Goal: Task Accomplishment & Management: Manage account settings

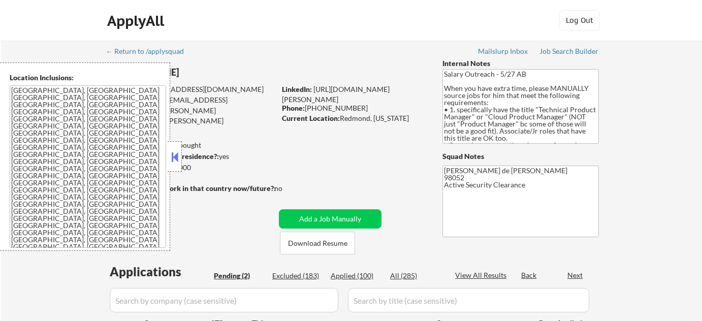
select select ""pending""
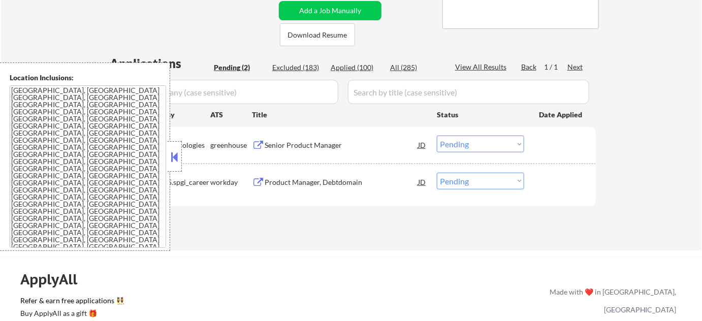
scroll to position [231, 0]
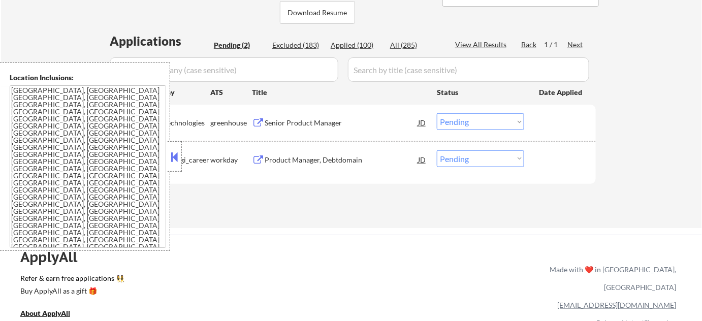
click at [172, 154] on button at bounding box center [174, 156] width 11 height 15
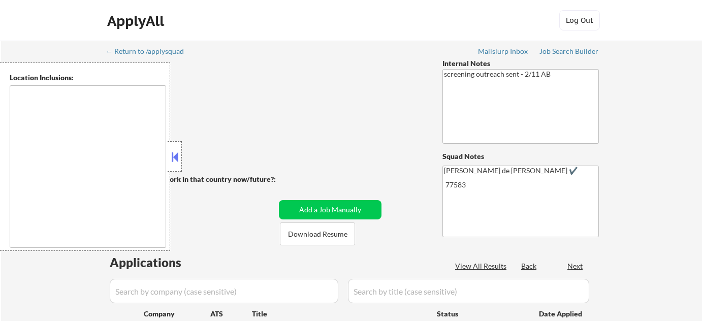
select select ""pending""
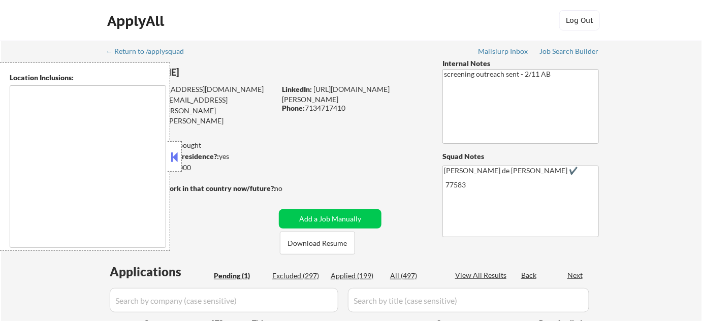
type textarea "remote"
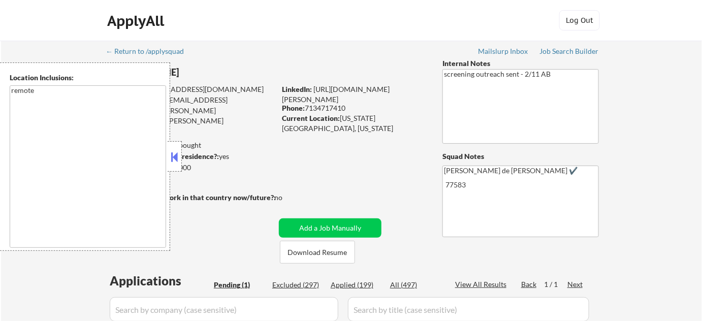
scroll to position [92, 0]
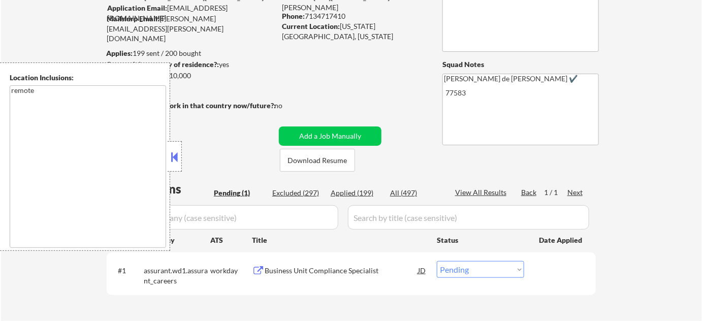
click at [173, 164] on button at bounding box center [174, 156] width 11 height 15
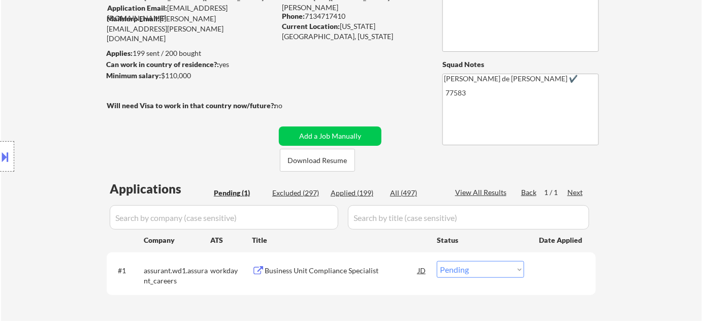
click at [318, 274] on div "Business Unit Compliance Specialist" at bounding box center [341, 271] width 153 height 10
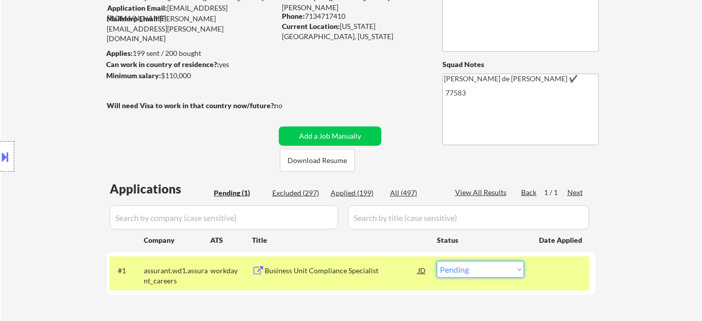
click at [468, 267] on select "Choose an option... Pending Applied Excluded (Questions) Excluded (Expired) Exc…" at bounding box center [480, 269] width 87 height 17
select select ""excluded__salary_""
click at [437, 261] on select "Choose an option... Pending Applied Excluded (Questions) Excluded (Expired) Exc…" at bounding box center [480, 269] width 87 height 17
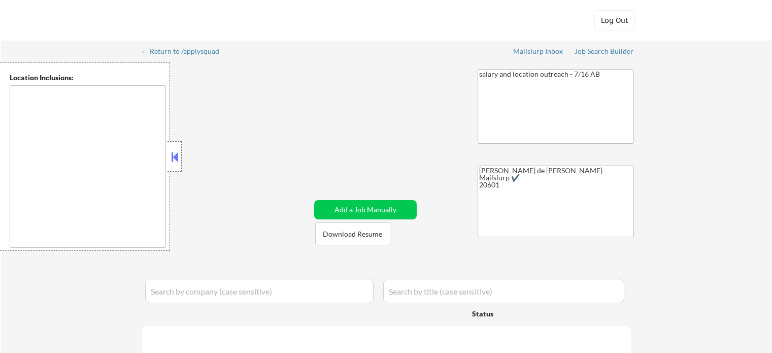
type textarea "[GEOGRAPHIC_DATA], [GEOGRAPHIC_DATA] [GEOGRAPHIC_DATA], [GEOGRAPHIC_DATA] [GEOG…"
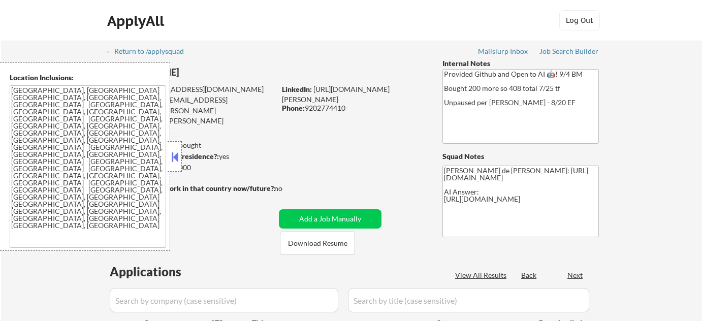
select select ""pending""
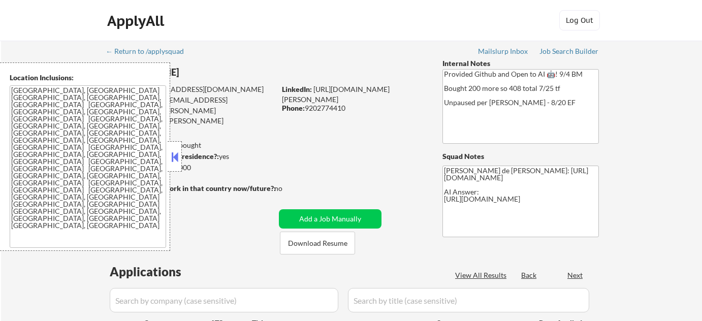
select select ""pending""
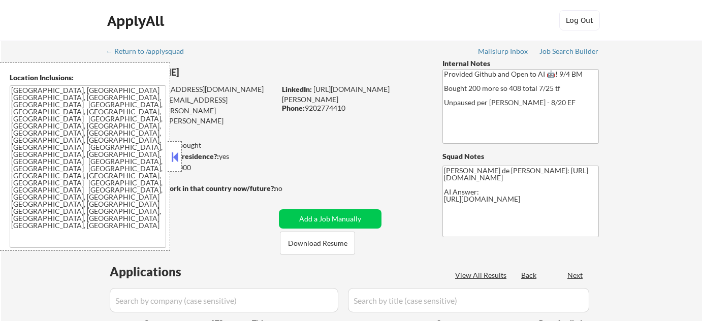
select select ""pending""
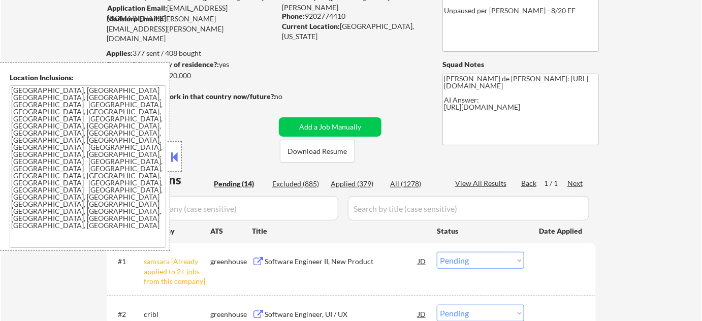
scroll to position [92, 0]
click at [171, 155] on button at bounding box center [174, 156] width 11 height 15
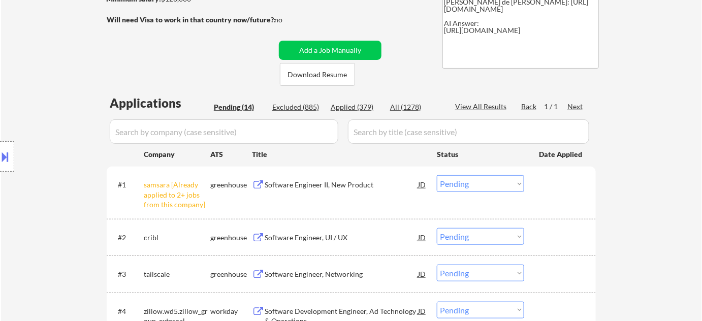
scroll to position [184, 0]
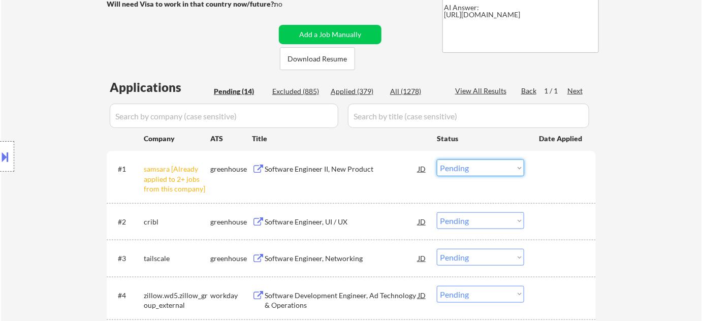
click at [479, 168] on select "Choose an option... Pending Applied Excluded (Questions) Excluded (Expired) Exc…" at bounding box center [480, 167] width 87 height 17
click at [437, 159] on select "Choose an option... Pending Applied Excluded (Questions) Excluded (Expired) Exc…" at bounding box center [480, 167] width 87 height 17
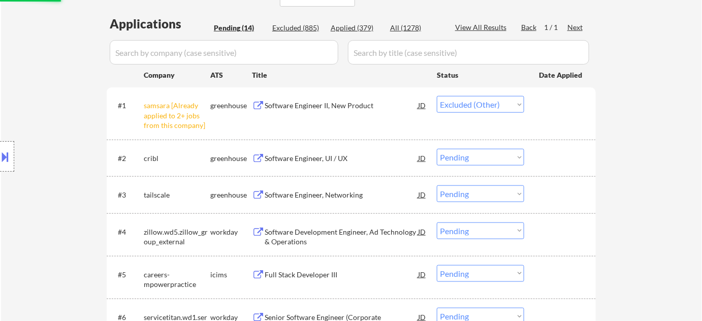
scroll to position [277, 0]
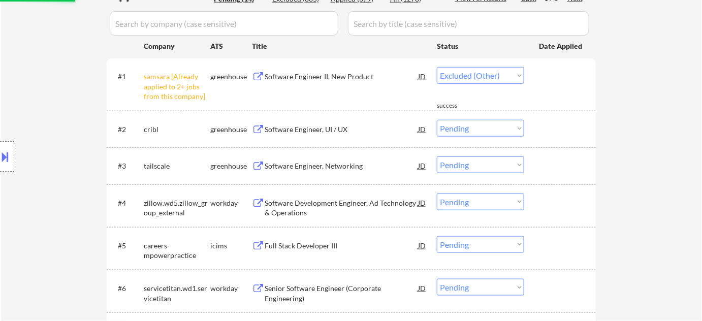
select select ""pending""
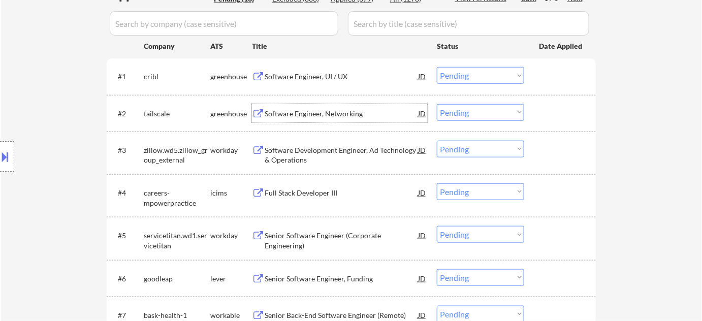
click at [320, 115] on div "Software Engineer, Networking" at bounding box center [341, 114] width 153 height 10
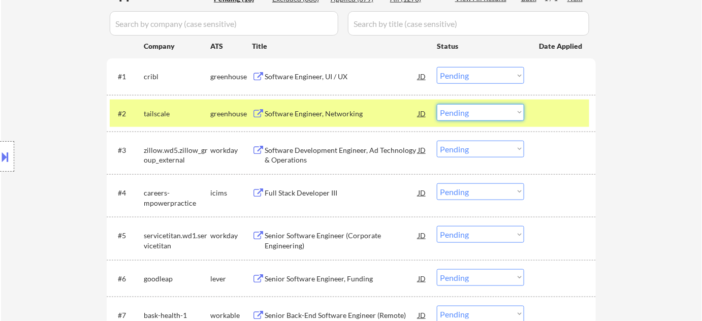
drag, startPoint x: 456, startPoint y: 112, endPoint x: 462, endPoint y: 116, distance: 6.9
click at [456, 112] on select "Choose an option... Pending Applied Excluded (Questions) Excluded (Expired) Exc…" at bounding box center [480, 112] width 87 height 17
click at [437, 104] on select "Choose an option... Pending Applied Excluded (Questions) Excluded (Expired) Exc…" at bounding box center [480, 112] width 87 height 17
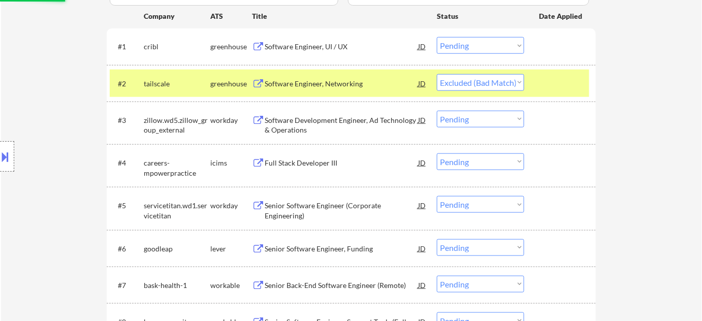
scroll to position [323, 0]
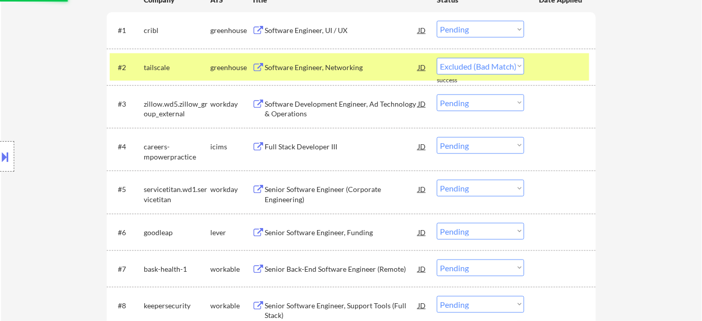
select select ""pending""
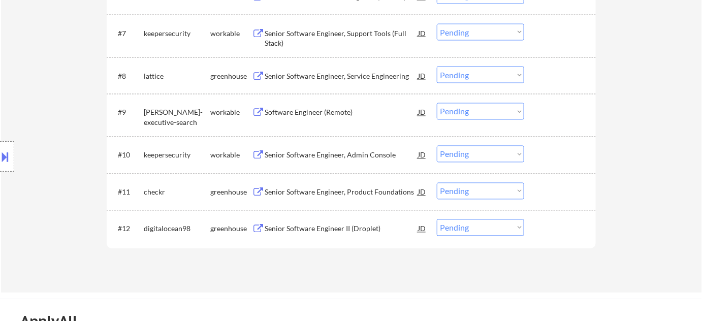
scroll to position [553, 0]
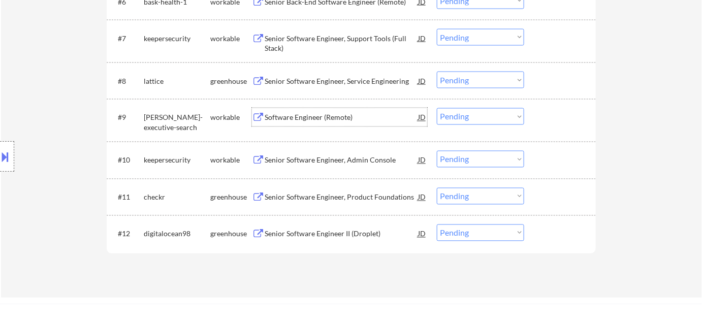
click at [334, 120] on div "Software Engineer (Remote)" at bounding box center [341, 118] width 153 height 10
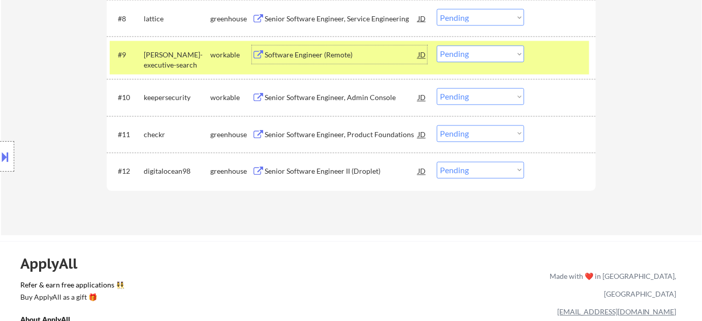
scroll to position [617, 0]
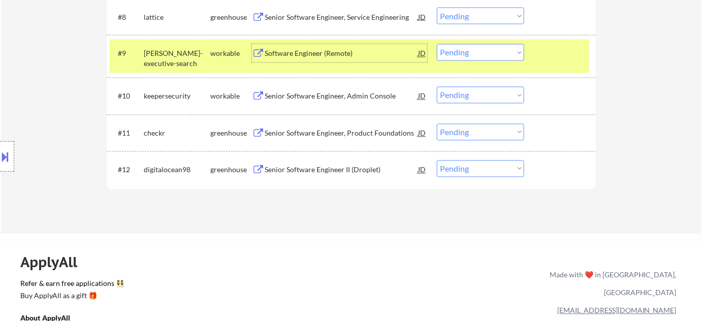
click at [463, 54] on select "Choose an option... Pending Applied Excluded (Questions) Excluded (Expired) Exc…" at bounding box center [480, 52] width 87 height 17
click at [437, 44] on select "Choose an option... Pending Applied Excluded (Questions) Excluded (Expired) Exc…" at bounding box center [480, 52] width 87 height 17
select select ""pending""
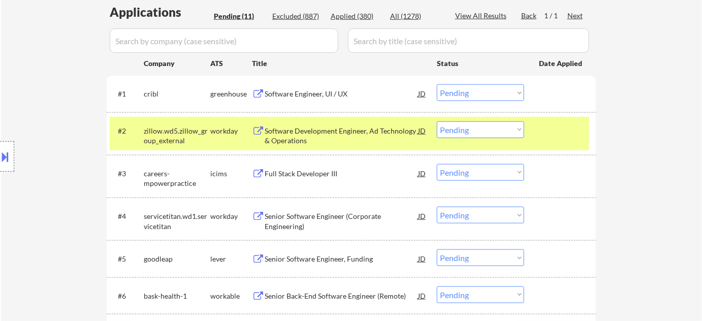
scroll to position [248, 0]
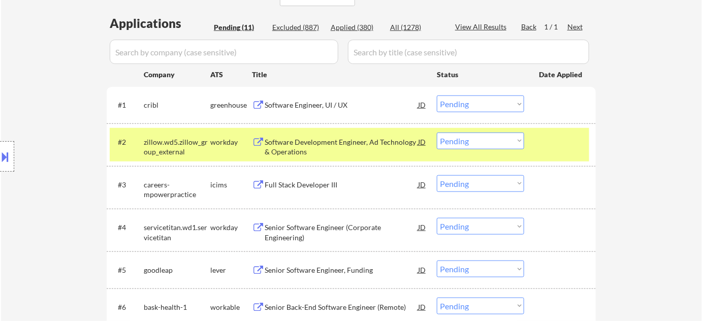
click at [323, 108] on div "Software Engineer, UI / UX" at bounding box center [341, 105] width 153 height 10
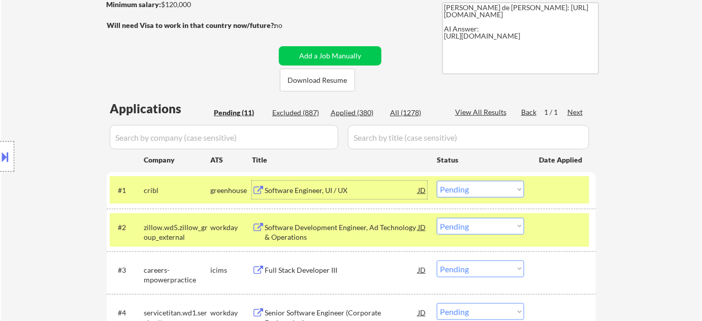
scroll to position [156, 0]
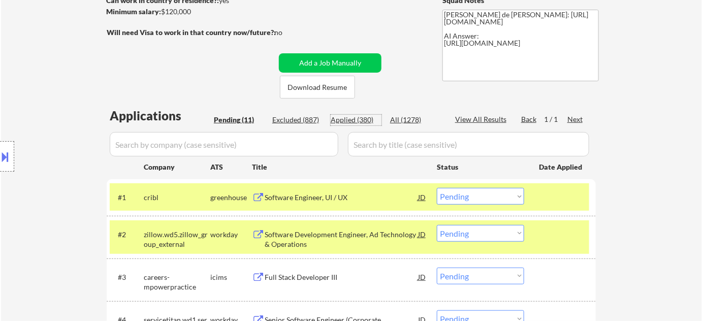
click at [358, 115] on div "Applied (380)" at bounding box center [356, 120] width 51 height 10
click at [305, 121] on div "Excluded (887)" at bounding box center [297, 120] width 51 height 10
select select ""excluded""
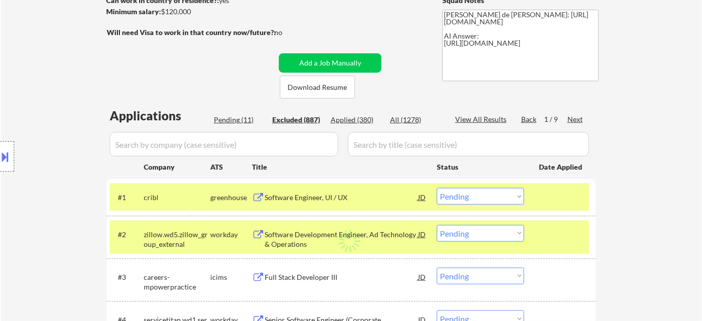
select select ""excluded""
select select ""excluded__expired_""
select select ""excluded__bad_match_""
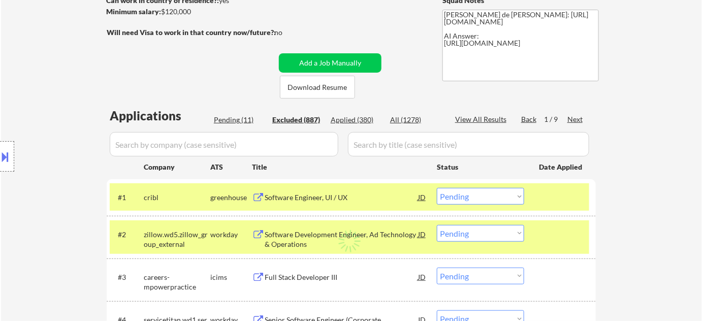
select select ""excluded__expired_""
select select ""excluded__location_""
select select ""excluded""
select select ""excluded__location_""
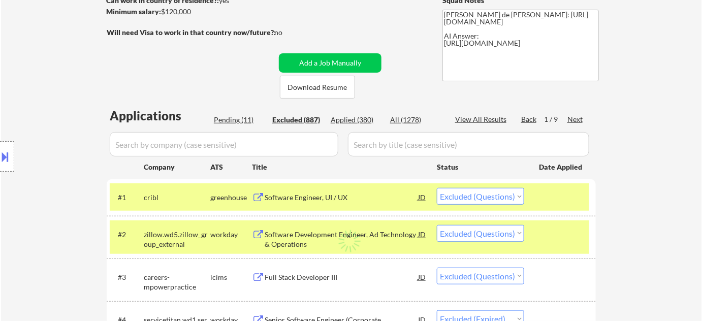
select select ""excluded""
select select ""excluded__bad_match_""
select select ""excluded__expired_""
select select ""excluded__bad_match_""
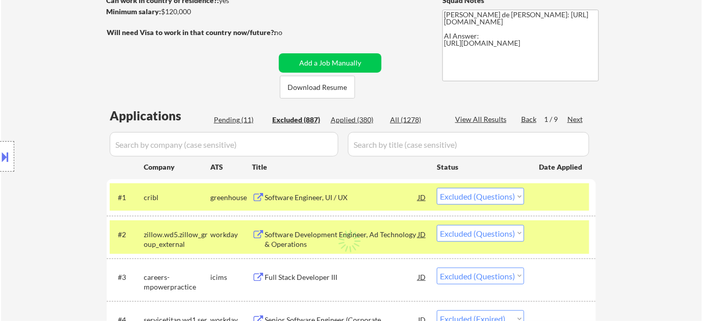
select select ""excluded__expired_""
select select ""excluded__bad_match_""
select select ""excluded__expired_""
select select ""excluded""
select select ""excluded__bad_match_""
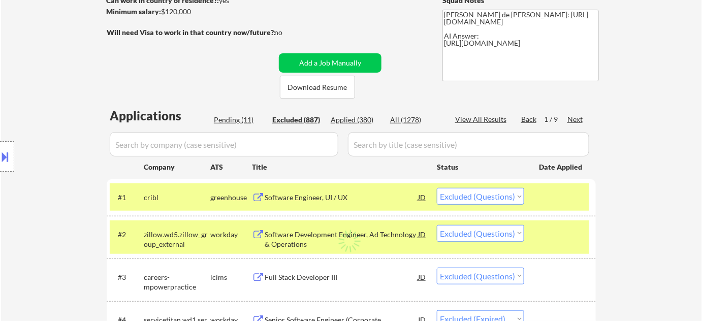
select select ""excluded""
select select ""excluded__bad_match_""
select select ""excluded""
select select ""excluded__location_""
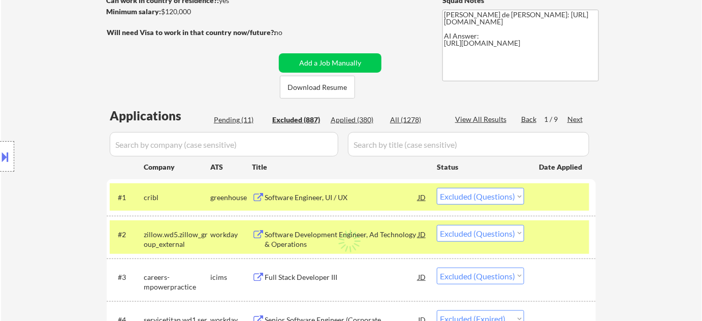
select select ""excluded""
select select ""excluded__location_""
select select ""excluded__expired_""
select select ""excluded__location_""
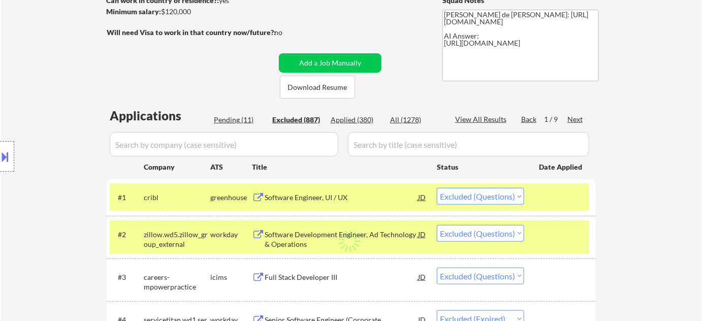
select select ""excluded__expired_""
select select ""excluded""
select select ""excluded__expired_""
select select ""excluded""
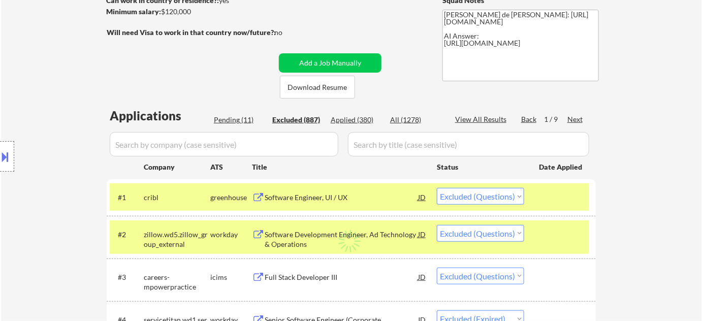
select select ""excluded__location_""
select select ""excluded""
select select ""excluded__expired_""
select select ""excluded__location_""
select select ""excluded""
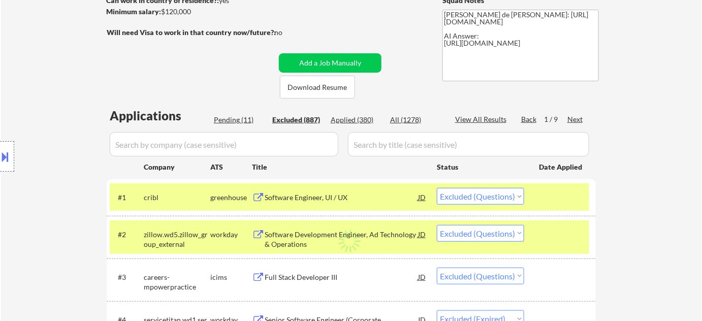
select select ""excluded""
select select ""excluded__bad_match_""
select select ""excluded__location_""
select select ""excluded__expired_""
select select ""excluded""
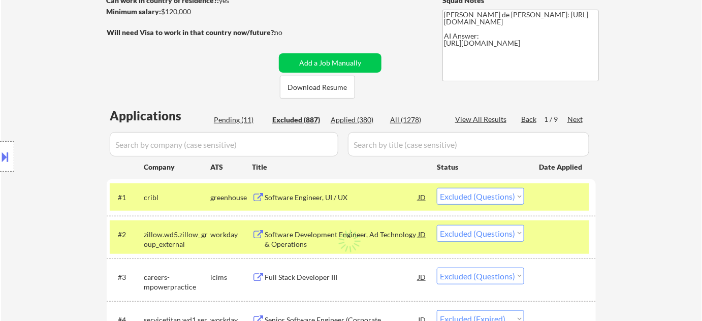
select select ""excluded__expired_""
select select ""excluded""
select select ""excluded__expired_""
select select ""excluded__location_""
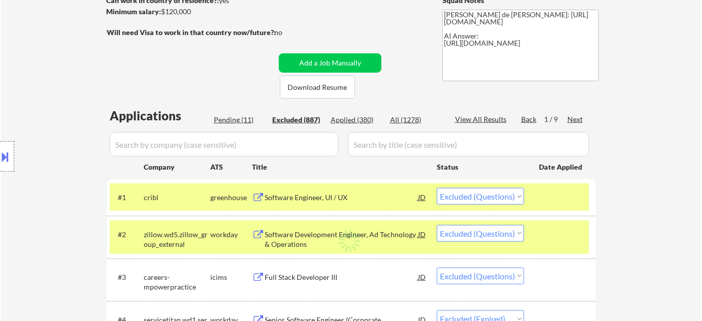
select select ""excluded""
select select ""excluded__expired_""
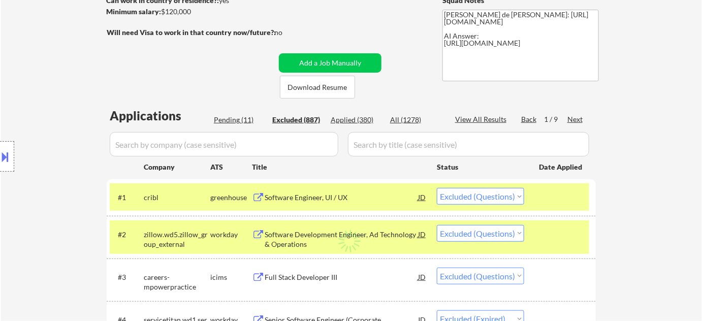
select select ""excluded""
select select ""excluded__location_""
select select ""excluded__bad_match_""
select select ""excluded__expired_""
select select ""excluded__other_""
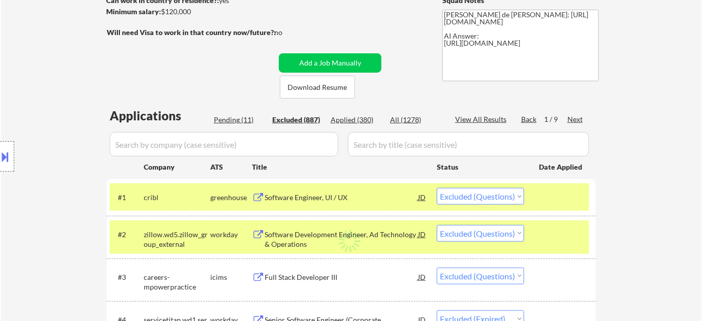
select select ""excluded__expired_""
select select ""excluded""
select select ""excluded__location_""
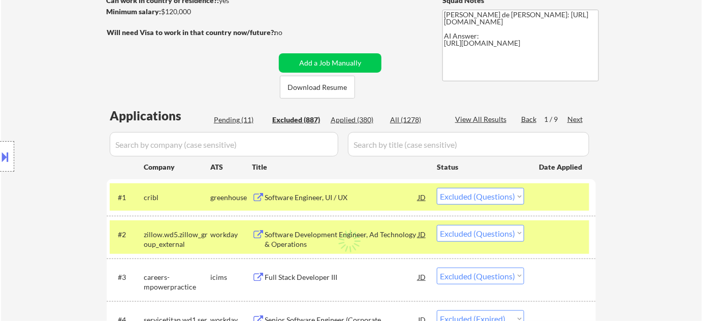
select select ""excluded__expired_""
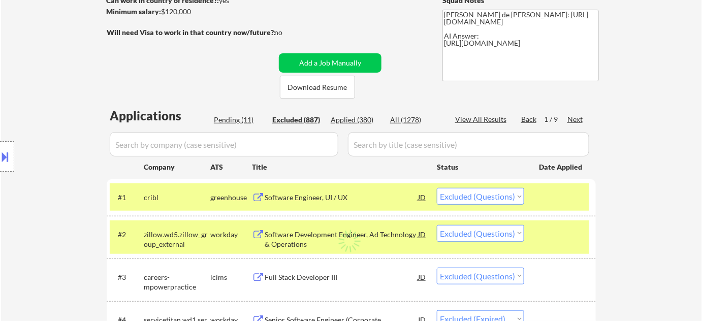
select select ""excluded__location_""
select select ""excluded__expired_""
select select ""excluded__location_""
select select ""excluded""
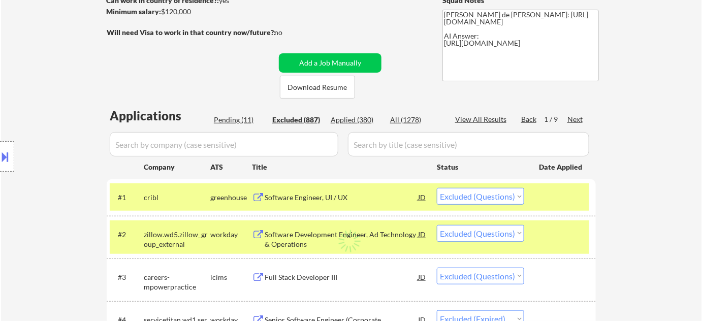
select select ""excluded""
select select ""excluded__expired_""
select select ""excluded__bad_match_""
select select ""excluded__location_""
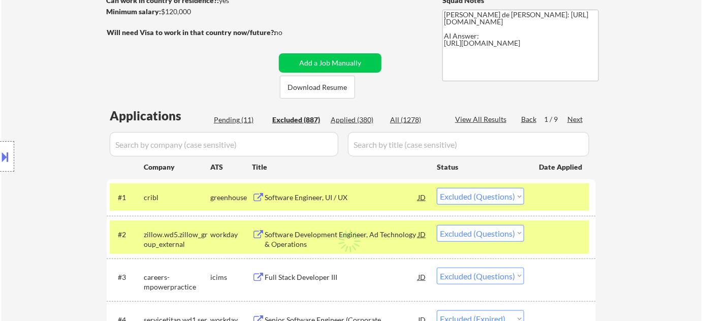
select select ""excluded__location_""
select select ""excluded__expired_""
select select ""excluded__other_""
select select ""excluded__expired_""
select select ""excluded""
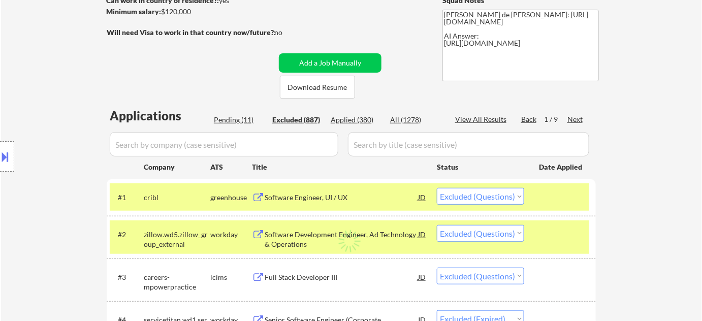
select select ""excluded__location_""
select select ""excluded""
select select ""excluded__location_""
select select ""excluded""
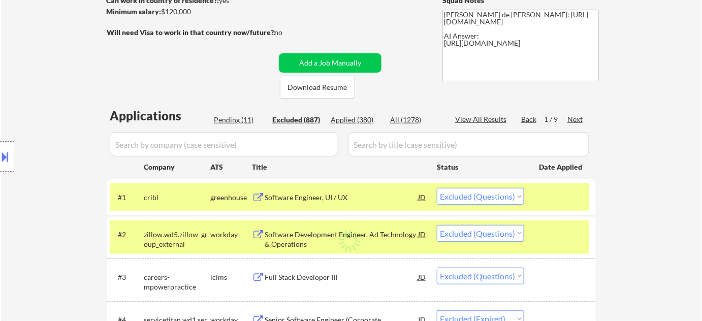
select select ""excluded__location_""
select select ""excluded""
select select ""excluded__bad_match_""
select select ""excluded__other_""
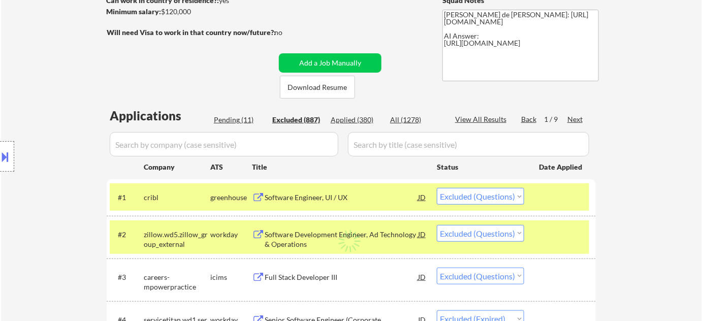
select select ""excluded__location_""
select select ""excluded__expired_""
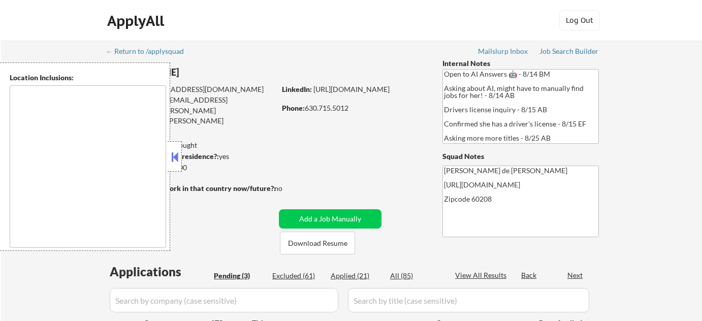
select select ""pending""
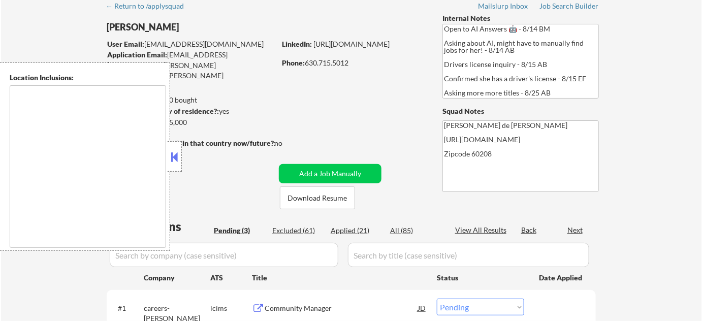
scroll to position [92, 0]
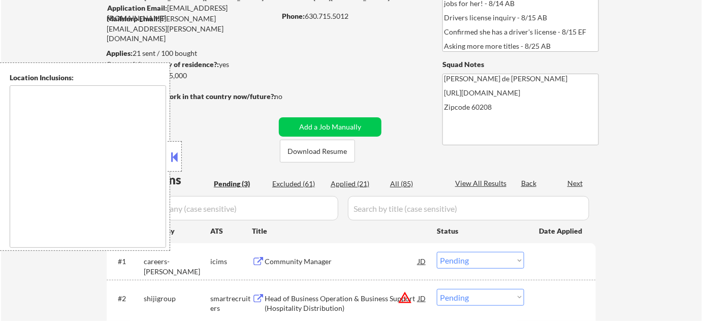
type textarea "[GEOGRAPHIC_DATA], [GEOGRAPHIC_DATA], [GEOGRAPHIC_DATA], [GEOGRAPHIC_DATA] [GEO…"
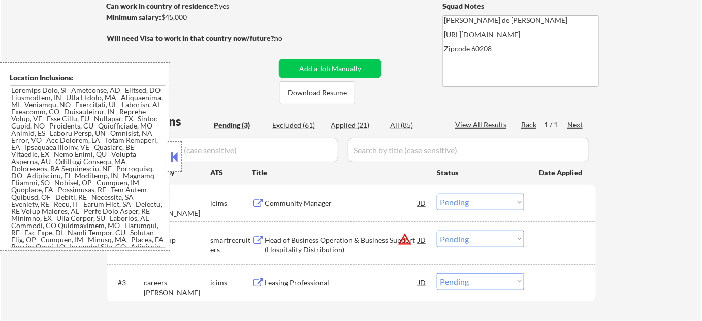
scroll to position [184, 0]
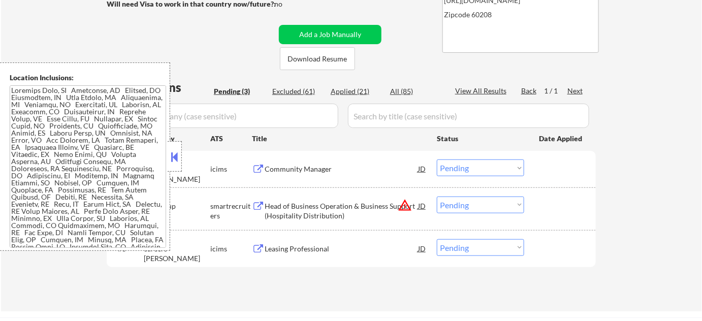
click at [179, 162] on button at bounding box center [174, 156] width 11 height 15
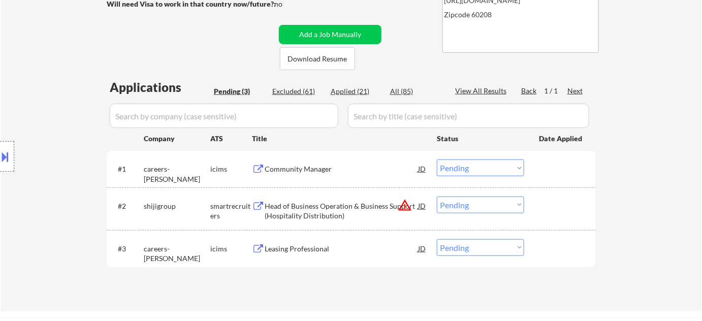
click at [401, 204] on button "warning_amber" at bounding box center [405, 205] width 14 height 14
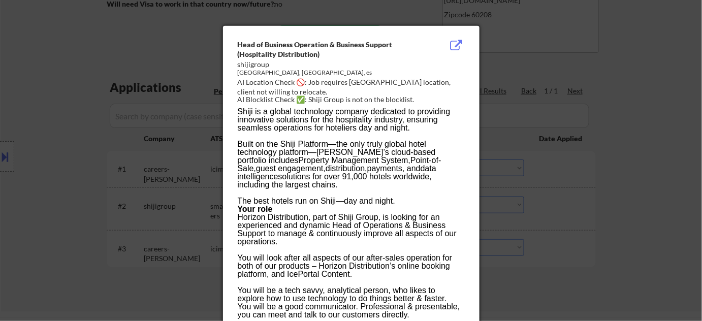
click at [607, 241] on div at bounding box center [351, 160] width 702 height 321
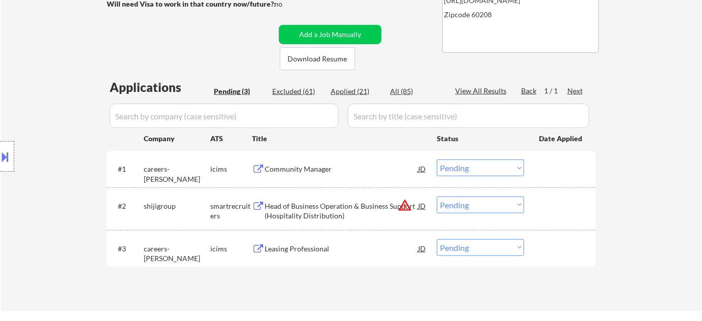
click at [500, 206] on select "Choose an option... Pending Applied Excluded (Questions) Excluded (Expired) Exc…" at bounding box center [480, 205] width 87 height 17
click at [437, 197] on select "Choose an option... Pending Applied Excluded (Questions) Excluded (Expired) Exc…" at bounding box center [480, 205] width 87 height 17
select select ""pending""
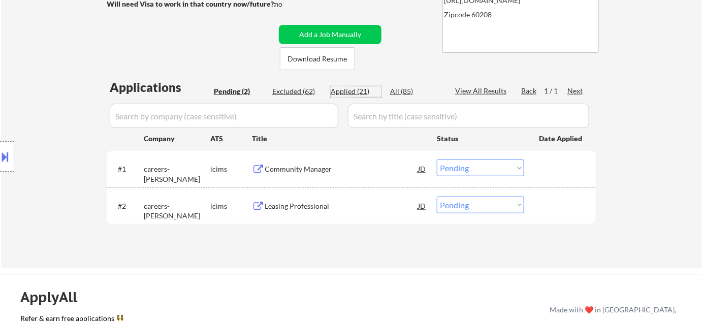
click at [346, 87] on div "Applied (21)" at bounding box center [356, 91] width 51 height 10
select select ""applied""
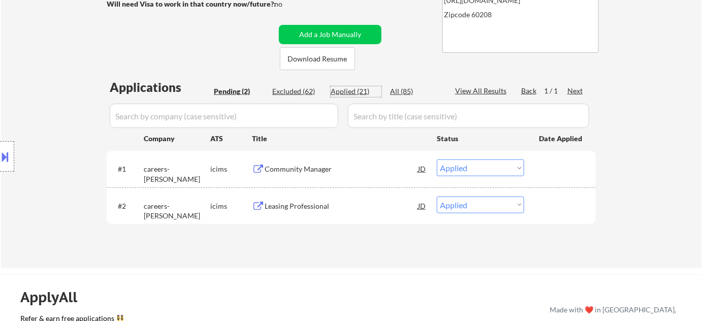
select select ""applied""
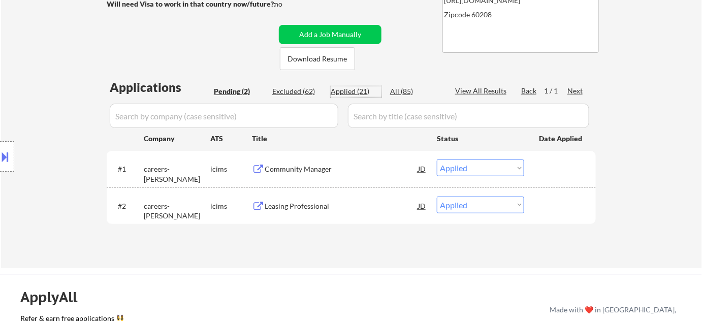
select select ""applied""
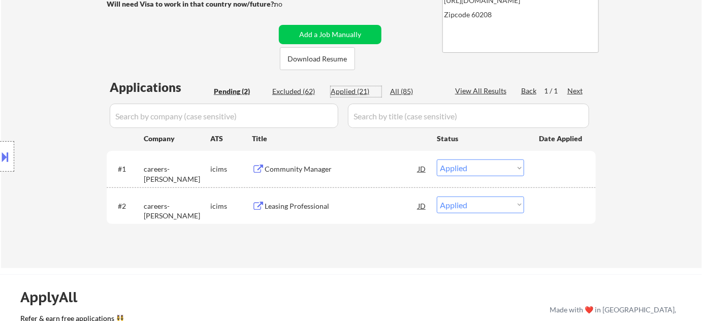
select select ""applied""
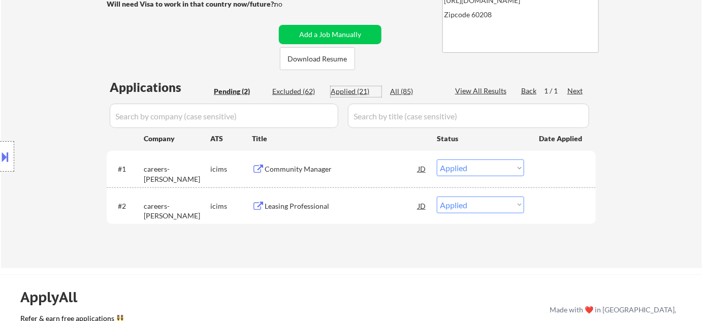
select select ""applied""
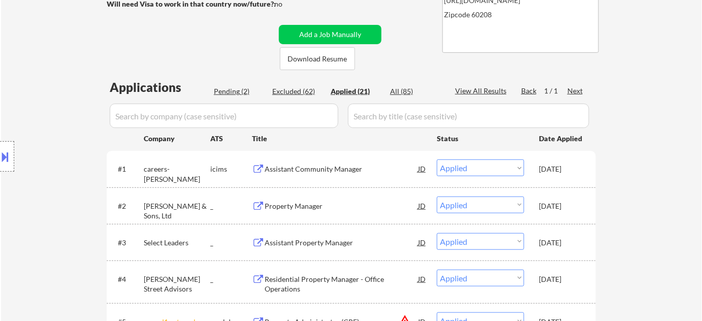
click at [240, 90] on div "Pending (2)" at bounding box center [239, 91] width 51 height 10
select select ""pending""
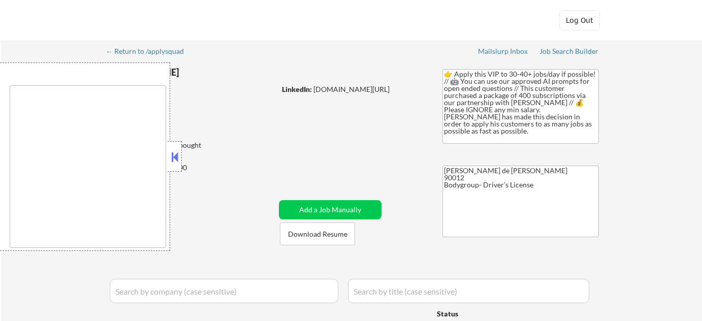
type textarea "remote"
select select ""pending""
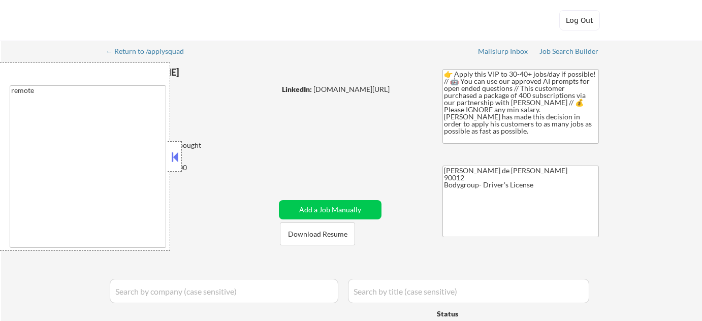
select select ""pending""
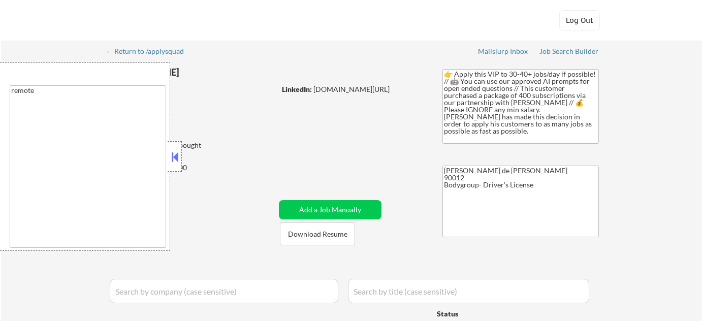
select select ""pending""
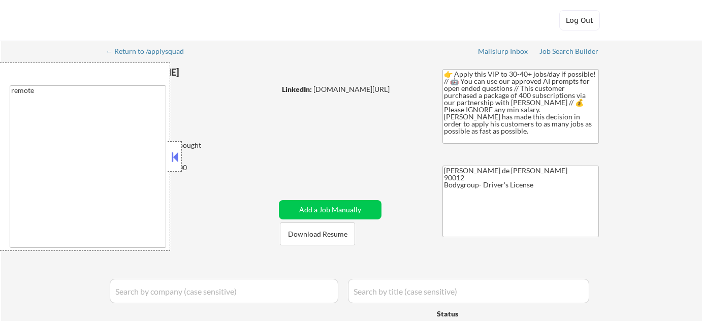
select select ""pending""
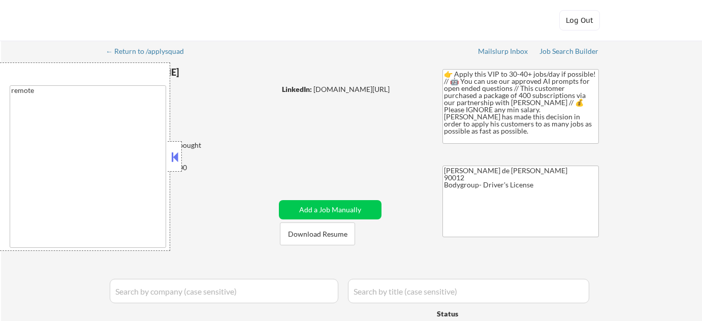
select select ""pending""
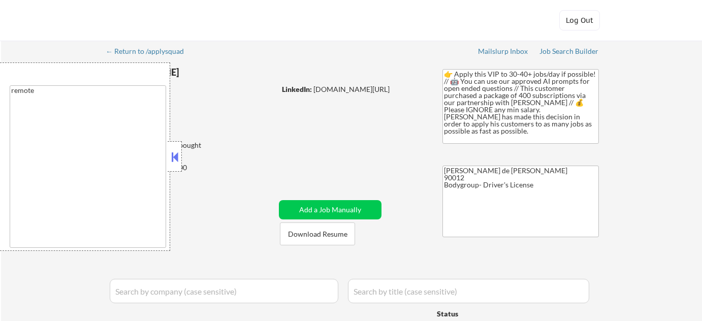
select select ""pending""
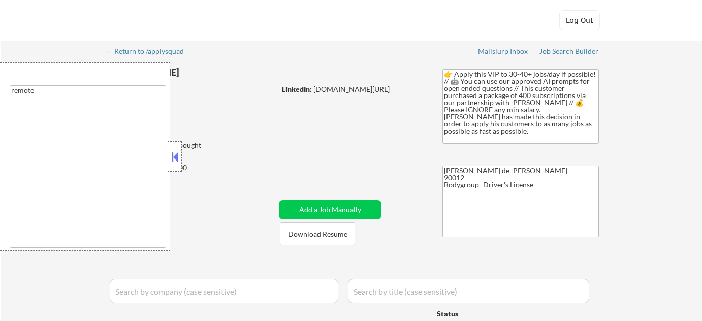
select select ""pending""
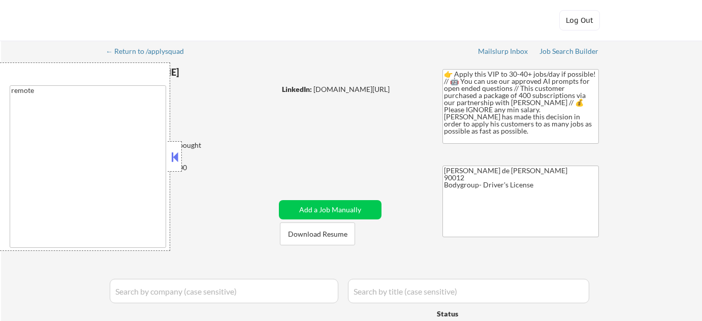
select select ""pending""
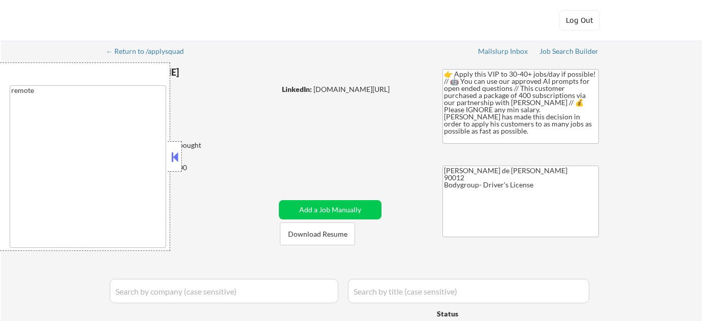
select select ""pending""
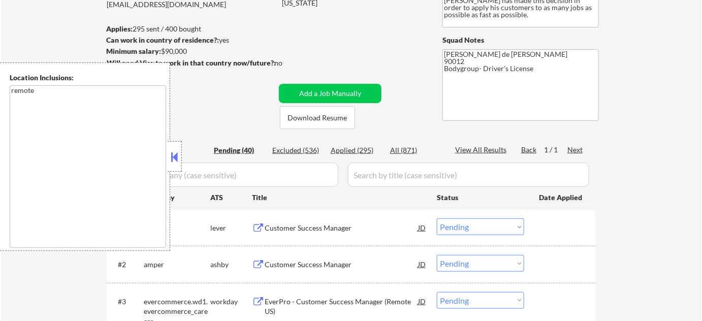
scroll to position [138, 0]
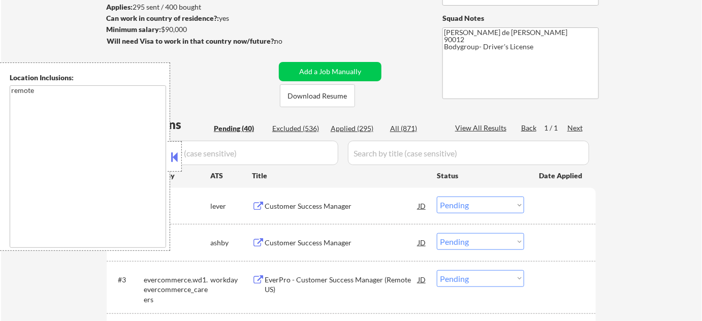
click at [176, 164] on button at bounding box center [174, 156] width 11 height 15
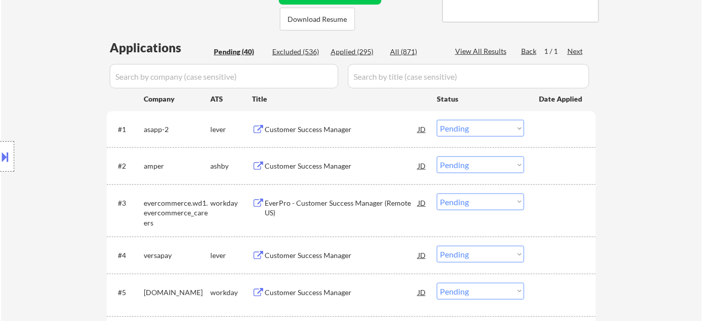
scroll to position [231, 0]
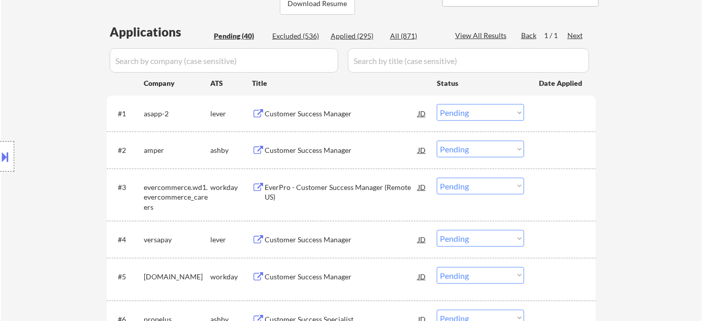
click at [302, 148] on div "Customer Success Manager" at bounding box center [341, 150] width 153 height 10
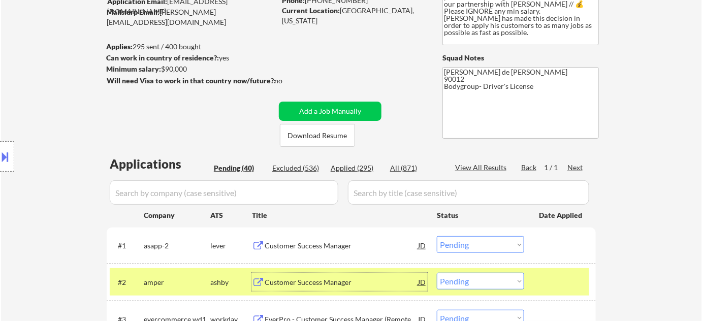
scroll to position [138, 0]
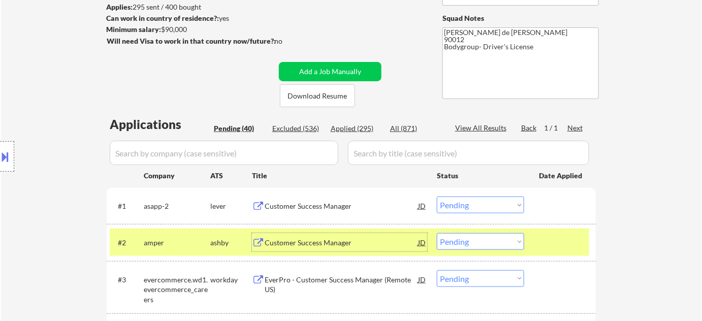
click at [451, 241] on select "Choose an option... Pending Applied Excluded (Questions) Excluded (Expired) Exc…" at bounding box center [480, 241] width 87 height 17
click at [437, 233] on select "Choose an option... Pending Applied Excluded (Questions) Excluded (Expired) Exc…" at bounding box center [480, 241] width 87 height 17
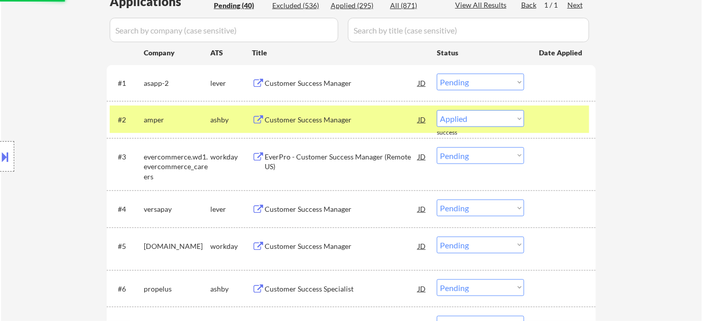
scroll to position [277, 0]
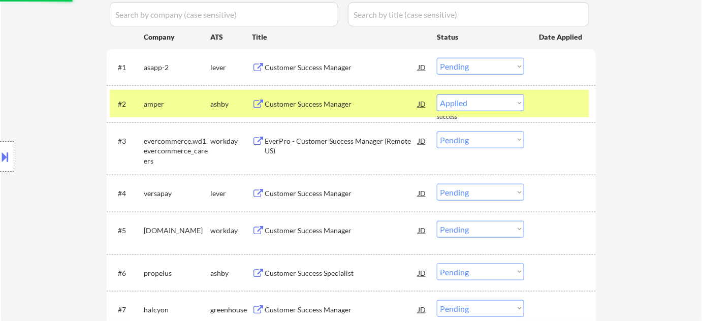
select select ""pending""
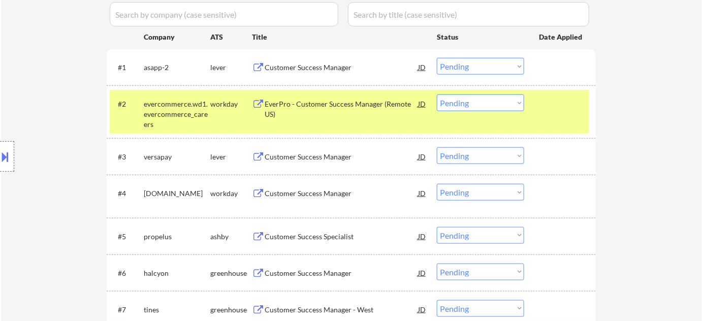
click at [318, 68] on div "Customer Success Manager" at bounding box center [341, 67] width 153 height 10
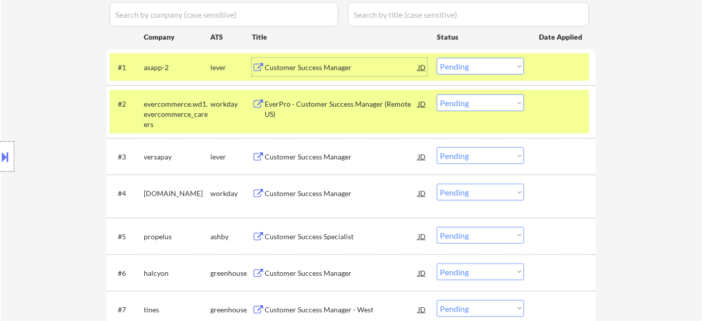
click at [487, 70] on select "Choose an option... Pending Applied Excluded (Questions) Excluded (Expired) Exc…" at bounding box center [480, 66] width 87 height 17
click at [437, 58] on select "Choose an option... Pending Applied Excluded (Questions) Excluded (Expired) Exc…" at bounding box center [480, 66] width 87 height 17
select select ""pending""
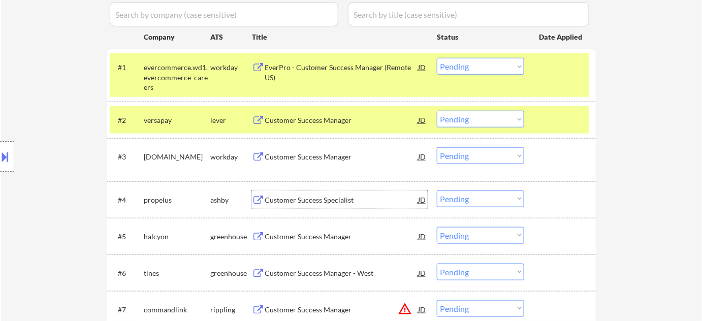
click at [322, 204] on div "Customer Success Specialist" at bounding box center [341, 200] width 153 height 10
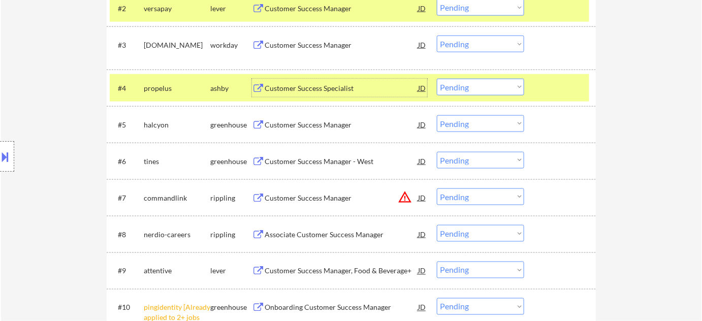
scroll to position [415, 0]
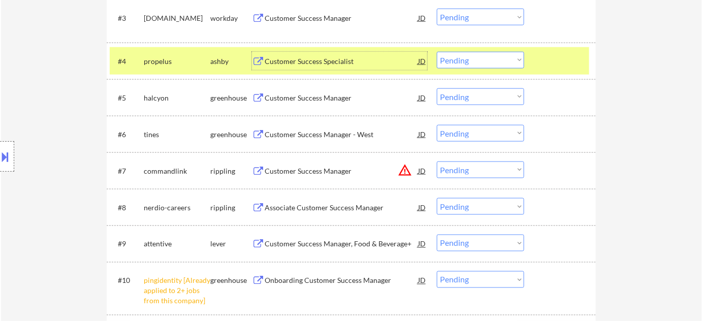
drag, startPoint x: 488, startPoint y: 279, endPoint x: 488, endPoint y: 272, distance: 7.6
click at [488, 279] on select "Choose an option... Pending Applied Excluded (Questions) Excluded (Expired) Exc…" at bounding box center [480, 279] width 87 height 17
click at [437, 271] on select "Choose an option... Pending Applied Excluded (Questions) Excluded (Expired) Exc…" at bounding box center [480, 279] width 87 height 17
select select ""pending""
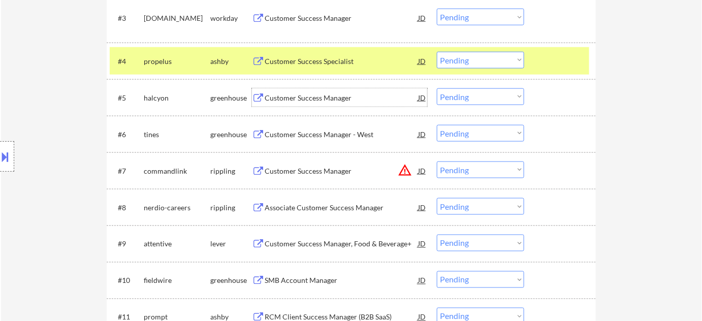
click at [298, 99] on div "Customer Success Manager" at bounding box center [341, 98] width 153 height 10
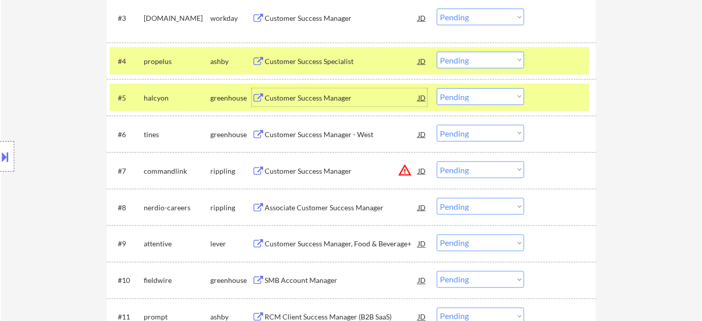
click at [451, 100] on select "Choose an option... Pending Applied Excluded (Questions) Excluded (Expired) Exc…" at bounding box center [480, 96] width 87 height 17
click at [437, 88] on select "Choose an option... Pending Applied Excluded (Questions) Excluded (Expired) Exc…" at bounding box center [480, 96] width 87 height 17
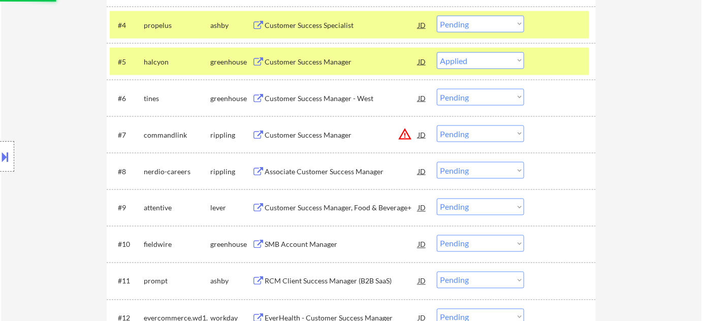
scroll to position [462, 0]
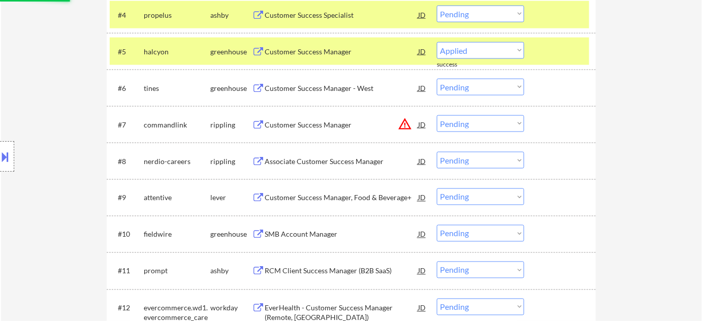
select select ""pending""
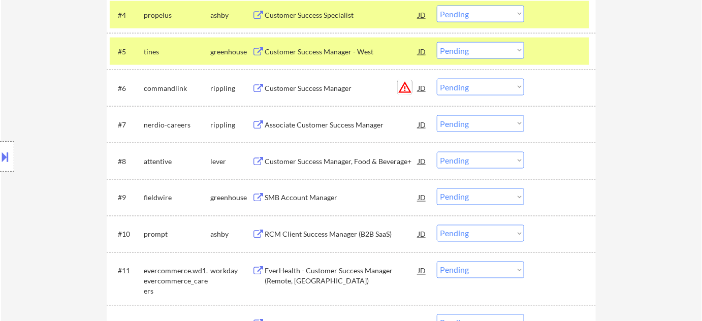
click at [406, 86] on button "warning_amber" at bounding box center [405, 87] width 14 height 14
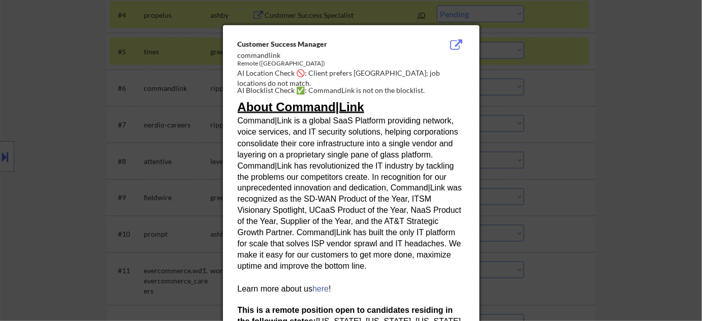
click at [635, 151] on div at bounding box center [351, 160] width 702 height 321
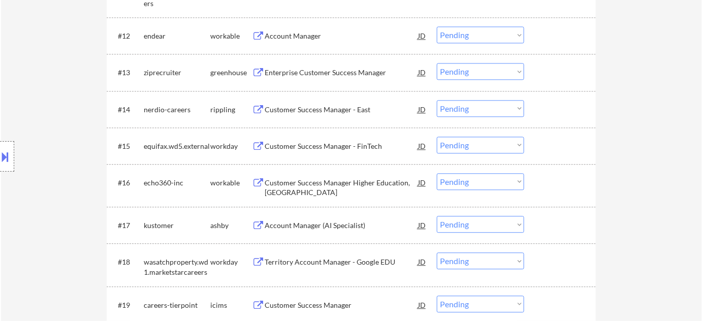
scroll to position [770, 0]
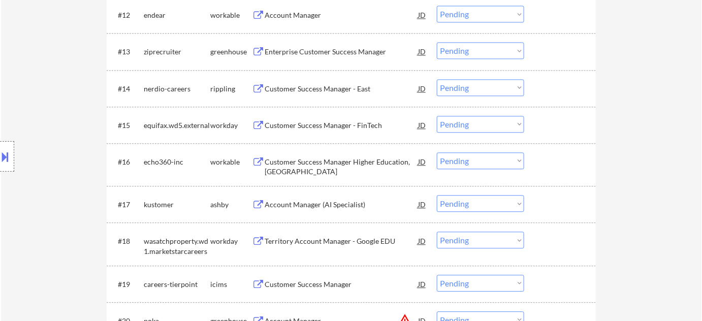
click at [286, 204] on div "Account Manager (AI Specialist)" at bounding box center [341, 205] width 153 height 10
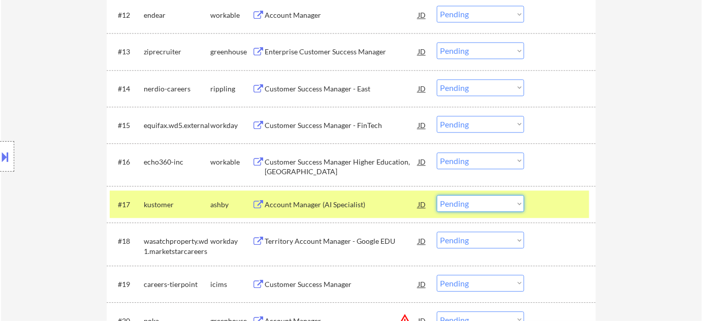
click at [455, 203] on select "Choose an option... Pending Applied Excluded (Questions) Excluded (Expired) Exc…" at bounding box center [480, 203] width 87 height 17
click at [437, 195] on select "Choose an option... Pending Applied Excluded (Questions) Excluded (Expired) Exc…" at bounding box center [480, 203] width 87 height 17
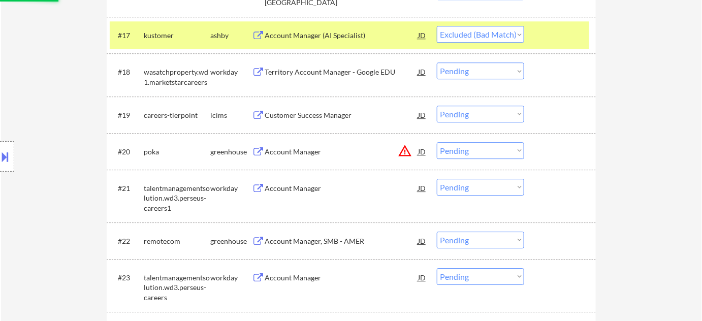
scroll to position [955, 0]
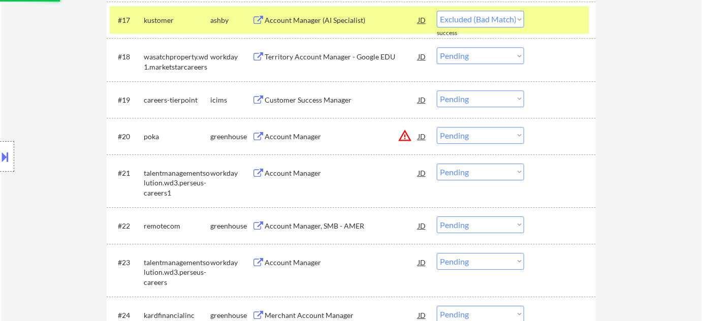
select select ""pending""
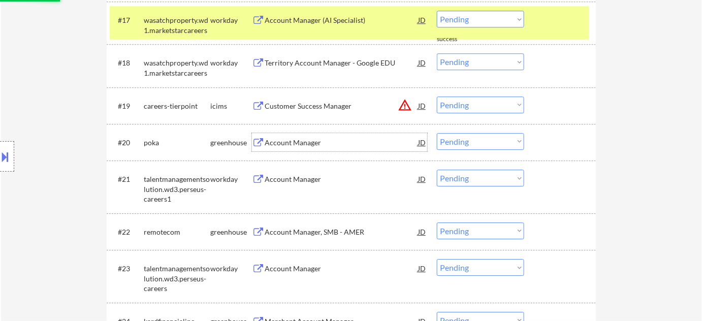
click at [403, 139] on div "Account Manager" at bounding box center [341, 143] width 153 height 10
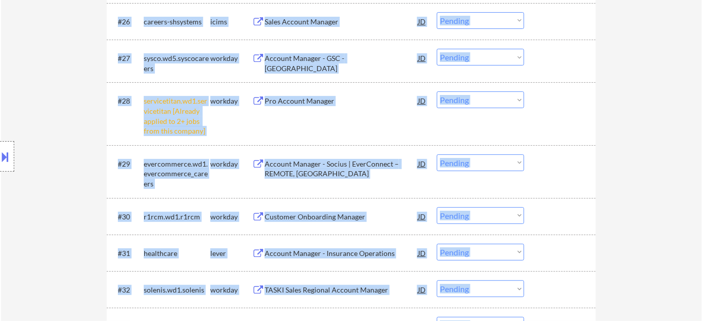
drag, startPoint x: 586, startPoint y: 316, endPoint x: 593, endPoint y: 342, distance: 27.3
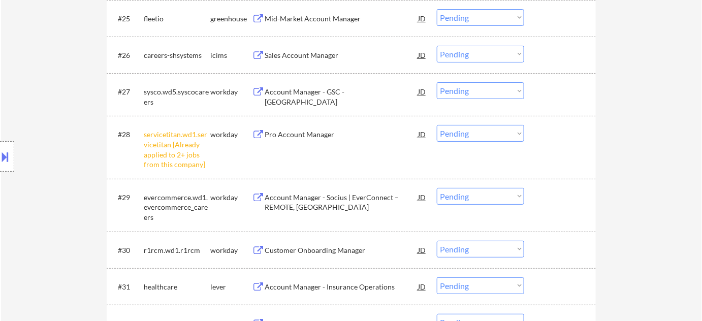
scroll to position [1271, 0]
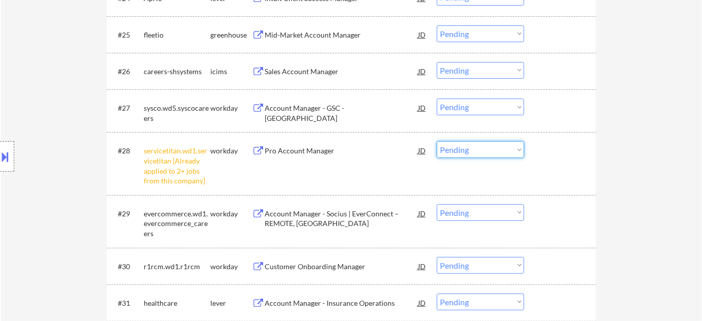
click at [469, 151] on select "Choose an option... Pending Applied Excluded (Questions) Excluded (Expired) Exc…" at bounding box center [480, 149] width 87 height 17
click at [437, 141] on select "Choose an option... Pending Applied Excluded (Questions) Excluded (Expired) Exc…" at bounding box center [480, 149] width 87 height 17
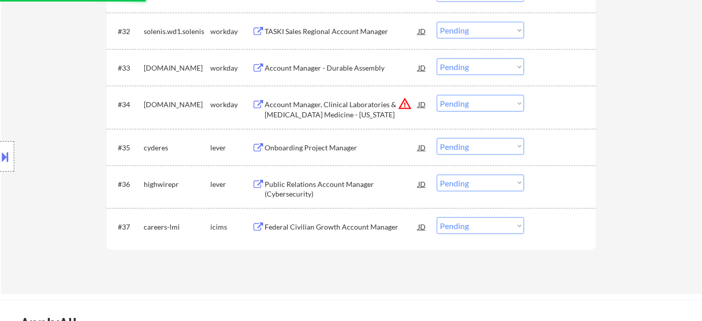
scroll to position [1595, 0]
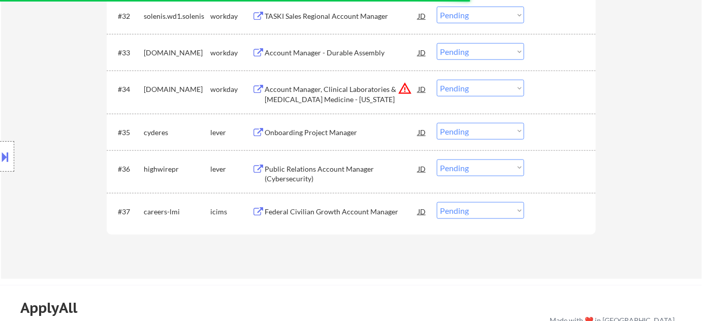
select select ""pending""
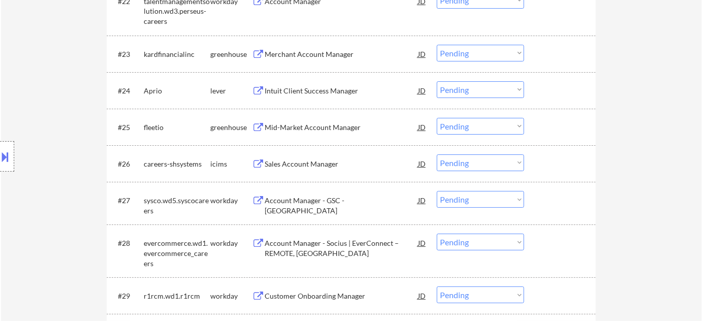
scroll to position [995, 0]
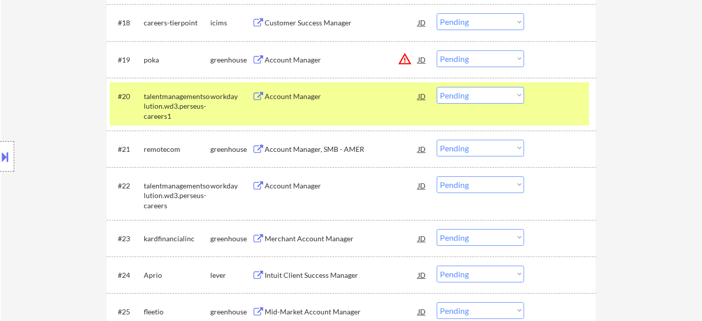
click at [474, 99] on select "Choose an option... Pending Applied Excluded (Questions) Excluded (Expired) Exc…" at bounding box center [480, 95] width 87 height 17
click at [437, 87] on select "Choose an option... Pending Applied Excluded (Questions) Excluded (Expired) Exc…" at bounding box center [480, 95] width 87 height 17
select select ""pending""
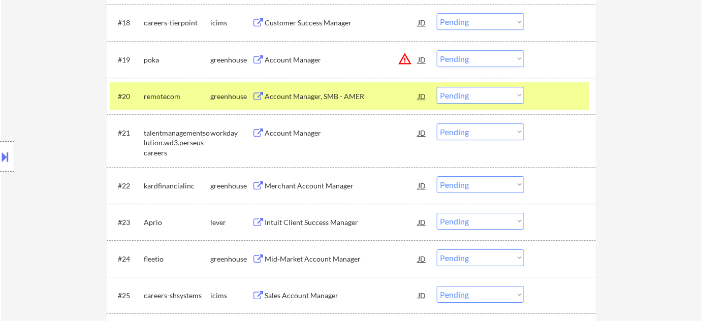
click at [404, 54] on button "warning_amber" at bounding box center [405, 59] width 14 height 14
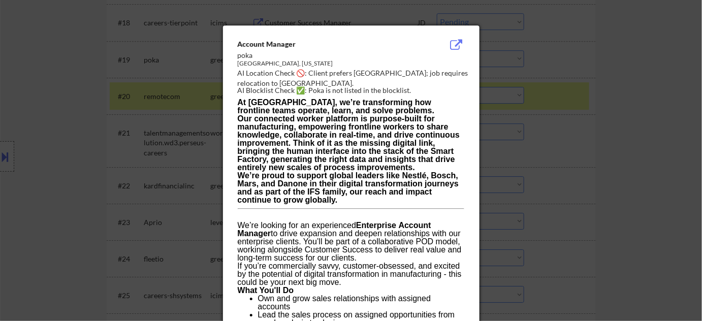
click at [614, 238] on div at bounding box center [351, 160] width 702 height 321
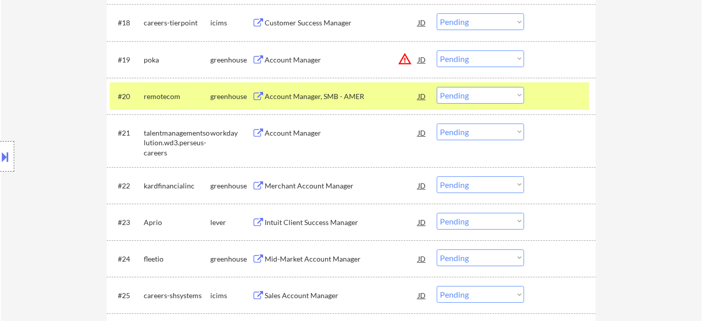
click at [472, 52] on select "Choose an option... Pending Applied Excluded (Questions) Excluded (Expired) Exc…" at bounding box center [480, 58] width 87 height 17
click at [437, 50] on select "Choose an option... Pending Applied Excluded (Questions) Excluded (Expired) Exc…" at bounding box center [480, 58] width 87 height 17
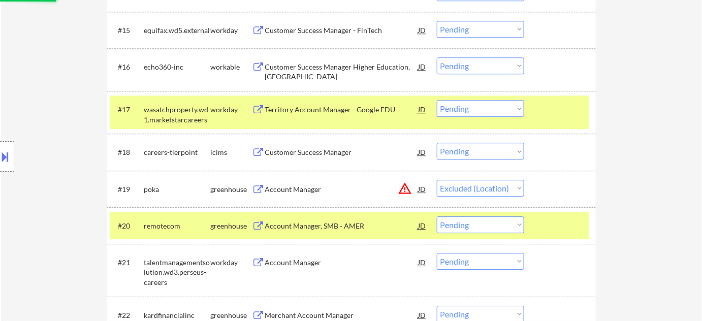
scroll to position [856, 0]
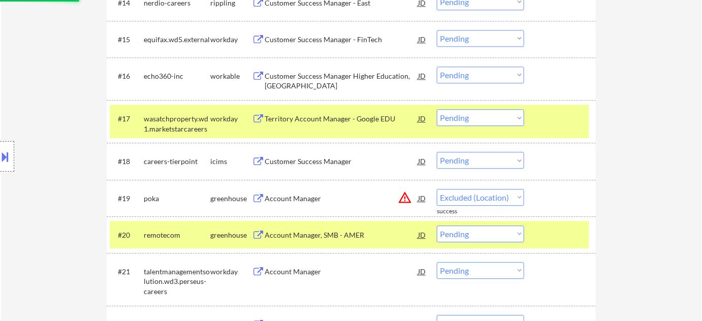
select select ""pending""
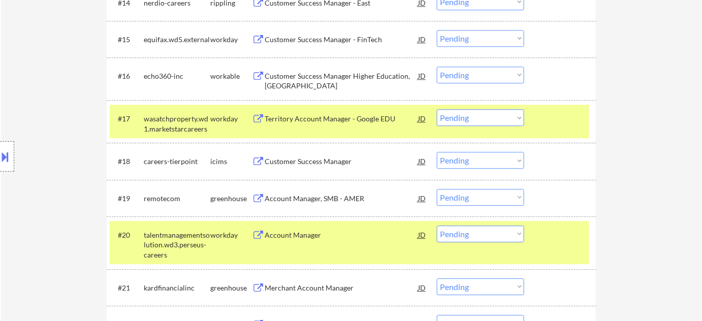
click at [340, 202] on div "Account Manager, SMB - AMER" at bounding box center [341, 198] width 153 height 10
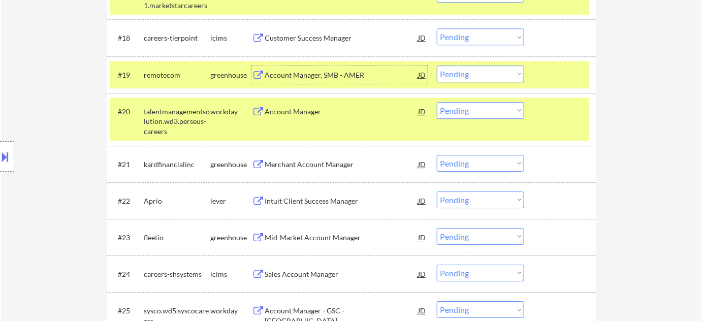
scroll to position [995, 0]
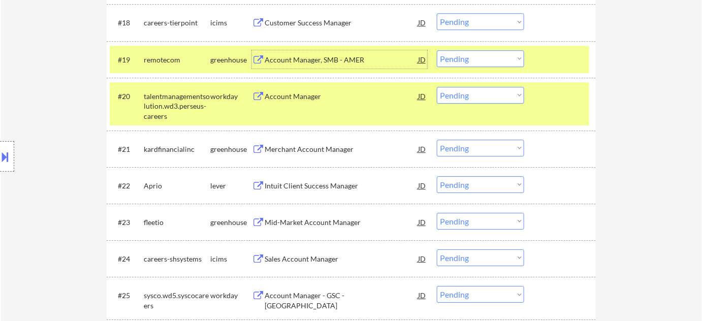
click at [313, 181] on div "Intuit Client Success Manager" at bounding box center [341, 186] width 153 height 10
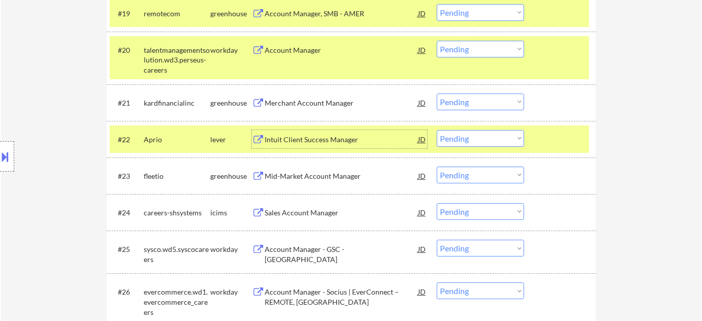
scroll to position [1087, 0]
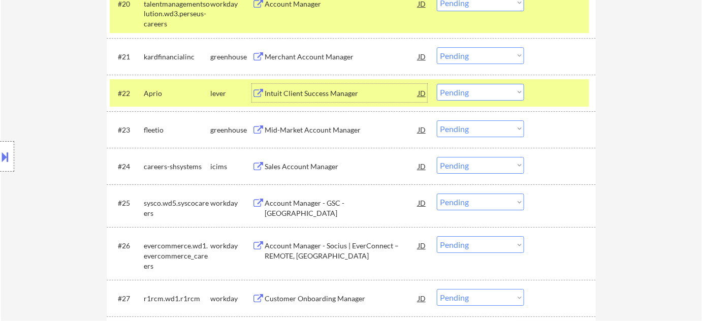
click at [463, 90] on select "Choose an option... Pending Applied Excluded (Questions) Excluded (Expired) Exc…" at bounding box center [480, 92] width 87 height 17
click at [437, 84] on select "Choose an option... Pending Applied Excluded (Questions) Excluded (Expired) Exc…" at bounding box center [480, 92] width 87 height 17
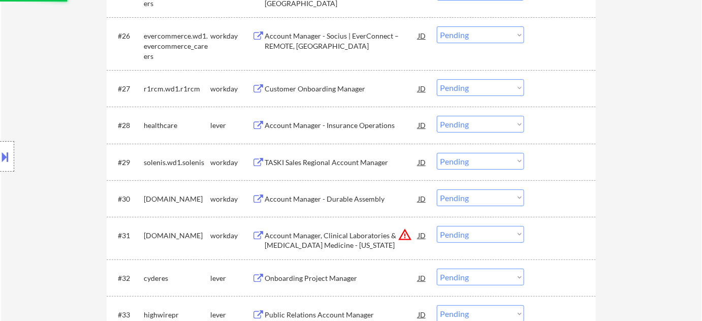
scroll to position [1318, 0]
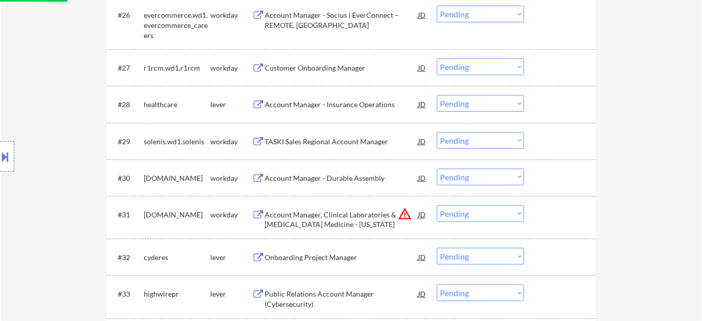
select select ""pending""
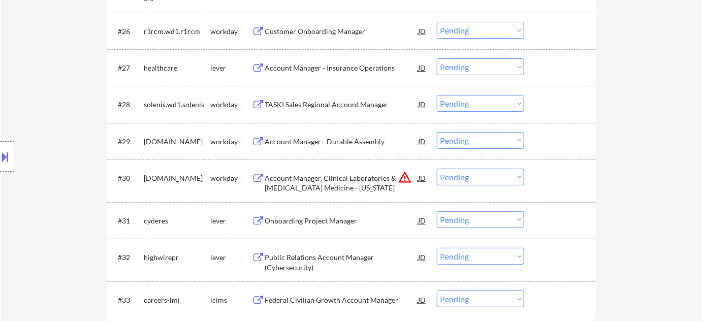
click at [469, 179] on select "Choose an option... Pending Applied Excluded (Questions) Excluded (Expired) Exc…" at bounding box center [480, 177] width 87 height 17
click at [437, 169] on select "Choose an option... Pending Applied Excluded (Questions) Excluded (Expired) Exc…" at bounding box center [480, 177] width 87 height 17
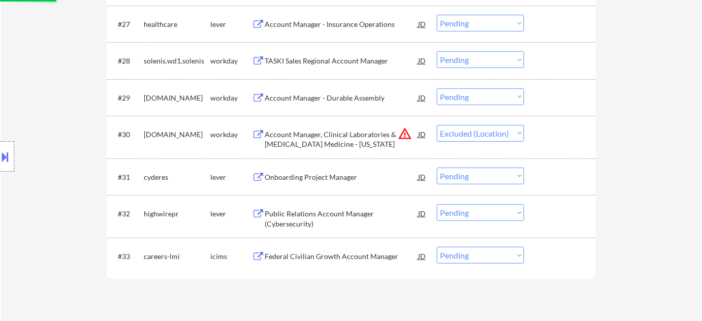
scroll to position [1410, 0]
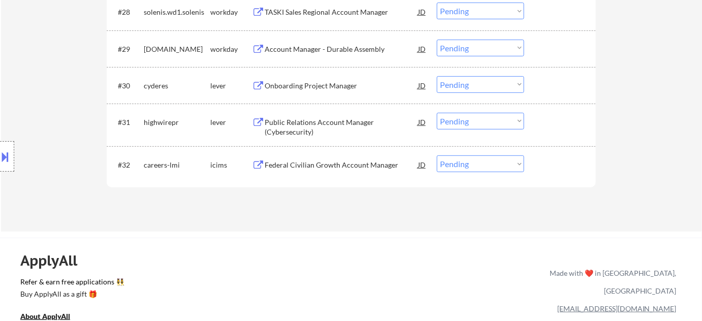
click at [315, 88] on div "Onboarding Project Manager" at bounding box center [341, 86] width 153 height 10
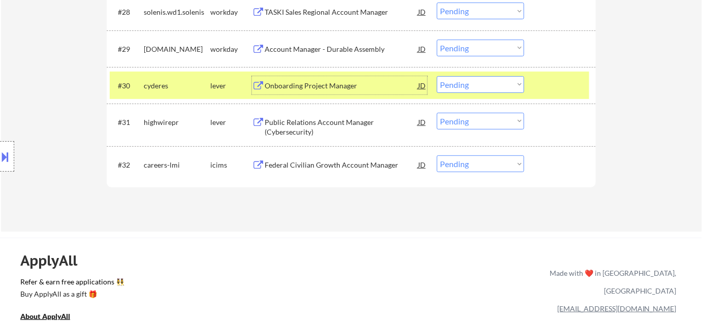
click at [475, 82] on select "Choose an option... Pending Applied Excluded (Questions) Excluded (Expired) Exc…" at bounding box center [480, 84] width 87 height 17
click at [437, 76] on select "Choose an option... Pending Applied Excluded (Questions) Excluded (Expired) Exc…" at bounding box center [480, 84] width 87 height 17
select select ""pending""
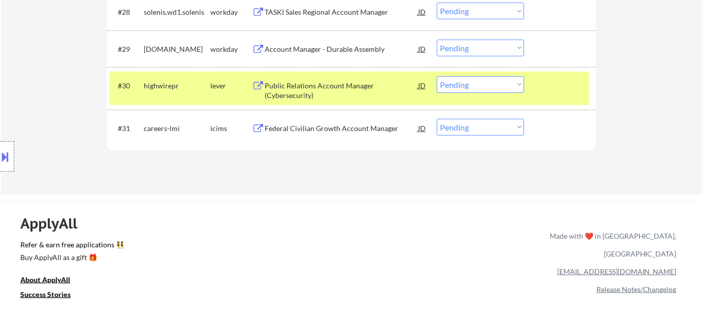
click at [485, 124] on select "Choose an option... Pending Applied Excluded (Questions) Excluded (Expired) Exc…" at bounding box center [480, 127] width 87 height 17
click at [459, 132] on select "Choose an option... Pending Applied Excluded (Questions) Excluded (Expired) Exc…" at bounding box center [480, 127] width 87 height 17
select select ""excluded__bad_match_""
click at [437, 119] on select "Choose an option... Pending Applied Excluded (Questions) Excluded (Expired) Exc…" at bounding box center [480, 127] width 87 height 17
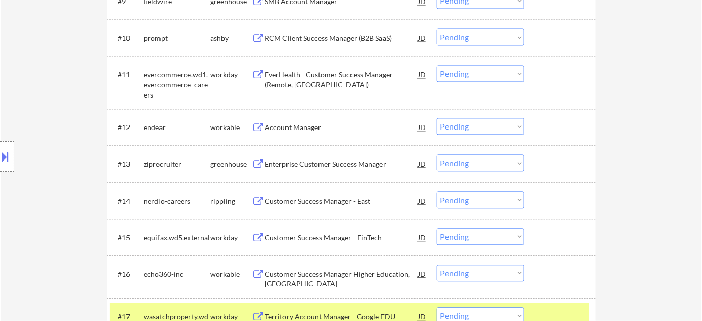
scroll to position [626, 0]
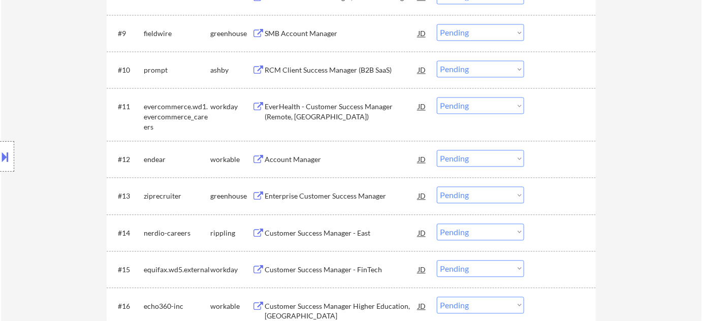
click at [343, 193] on div "Enterprise Customer Success Manager" at bounding box center [341, 196] width 153 height 10
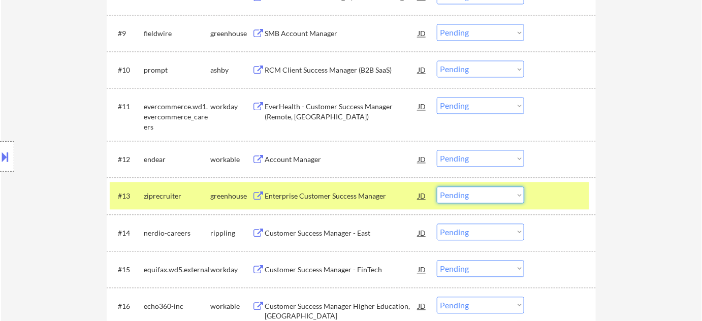
click at [447, 191] on select "Choose an option... Pending Applied Excluded (Questions) Excluded (Expired) Exc…" at bounding box center [480, 195] width 87 height 17
click at [437, 187] on select "Choose an option... Pending Applied Excluded (Questions) Excluded (Expired) Exc…" at bounding box center [480, 195] width 87 height 17
select select ""pending""
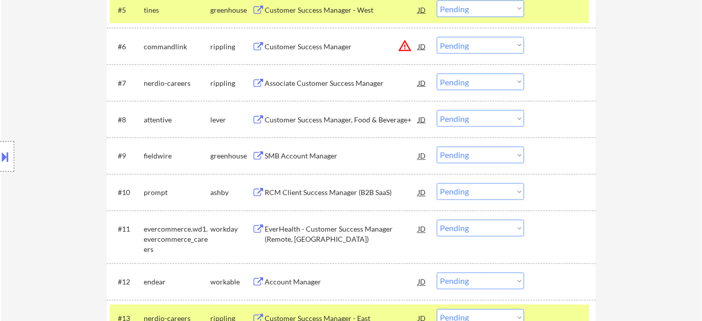
scroll to position [487, 0]
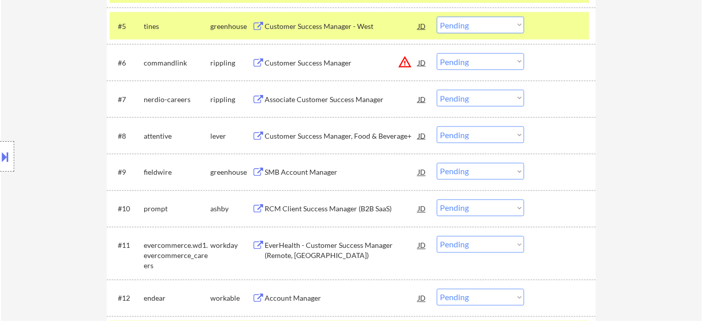
click at [301, 126] on div "Customer Success Manager, Food & Beverage+" at bounding box center [341, 135] width 153 height 18
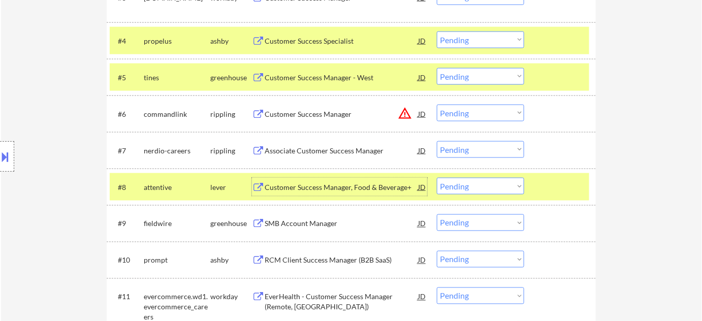
scroll to position [441, 0]
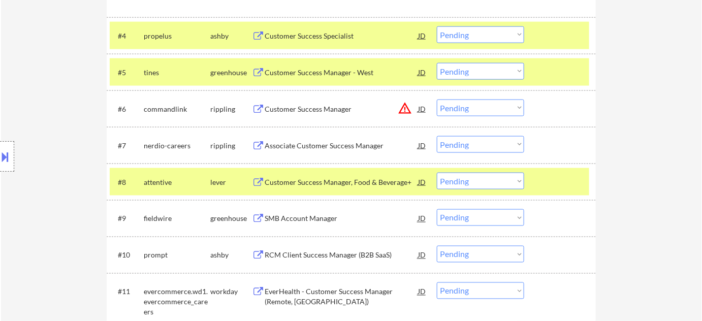
drag, startPoint x: 516, startPoint y: 185, endPoint x: 510, endPoint y: 185, distance: 6.6
click at [516, 185] on select "Choose an option... Pending Applied Excluded (Questions) Excluded (Expired) Exc…" at bounding box center [480, 181] width 87 height 17
click at [437, 173] on select "Choose an option... Pending Applied Excluded (Questions) Excluded (Expired) Exc…" at bounding box center [480, 181] width 87 height 17
select select ""pending""
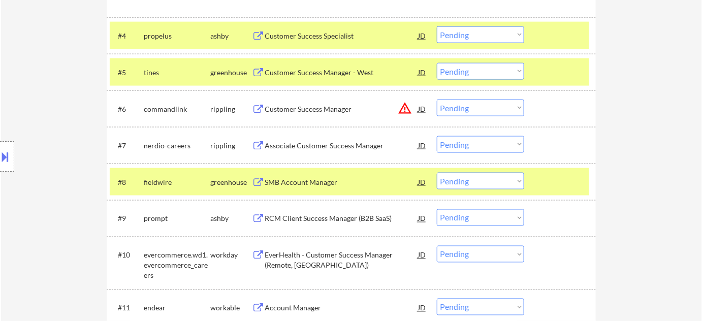
click at [332, 109] on div "Customer Success Manager" at bounding box center [341, 109] width 153 height 10
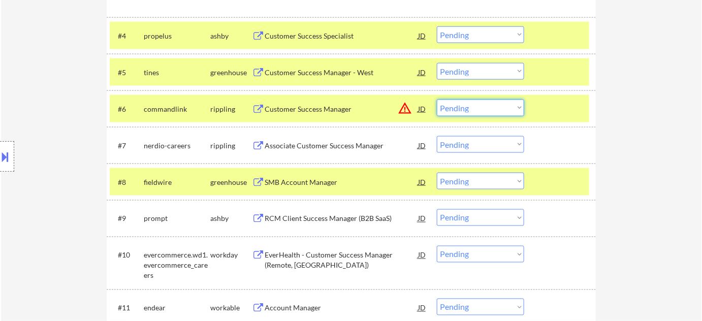
click at [497, 107] on select "Choose an option... Pending Applied Excluded (Questions) Excluded (Expired) Exc…" at bounding box center [480, 108] width 87 height 17
click at [437, 100] on select "Choose an option... Pending Applied Excluded (Questions) Excluded (Expired) Exc…" at bounding box center [480, 108] width 87 height 17
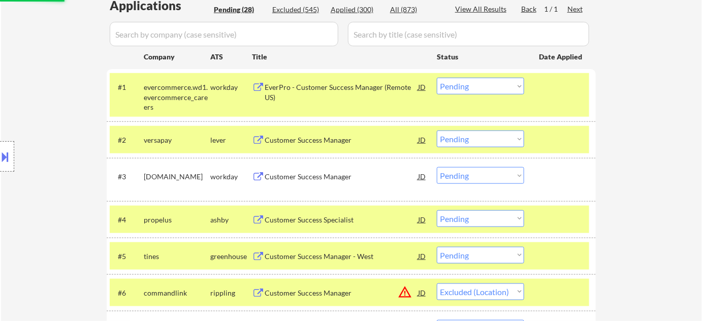
scroll to position [256, 0]
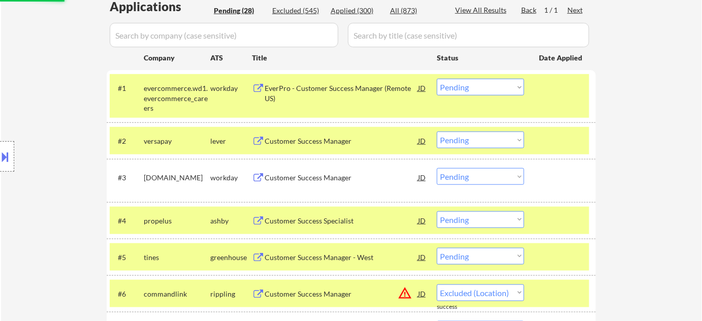
select select ""pending""
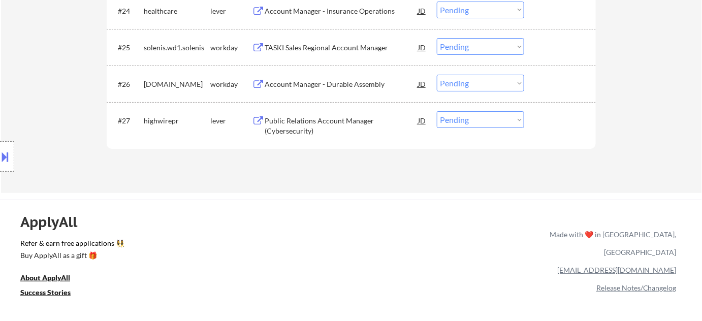
scroll to position [1282, 0]
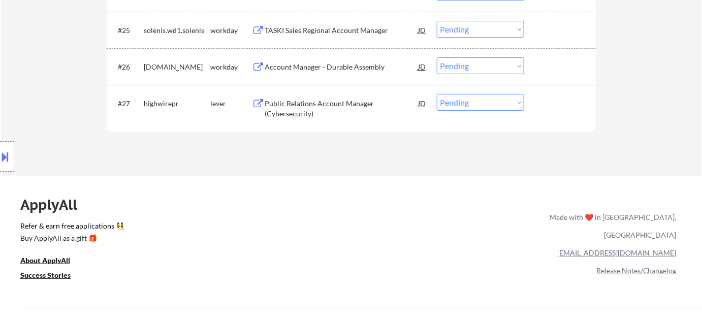
click at [350, 66] on div "Account Manager - Durable Assembly" at bounding box center [341, 67] width 153 height 10
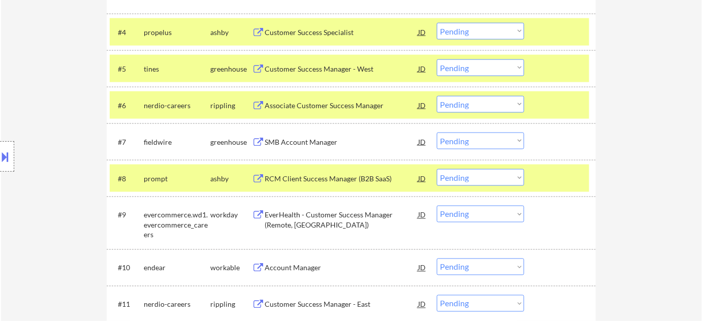
scroll to position [433, 0]
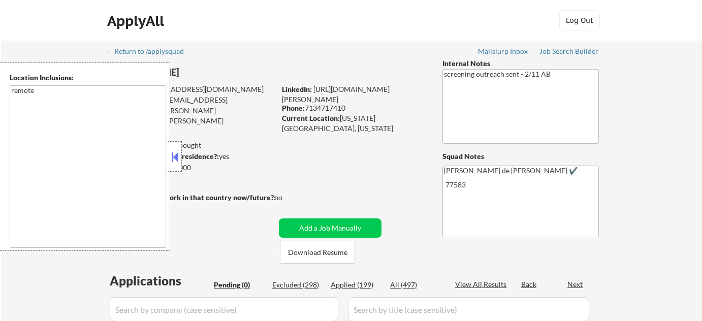
scroll to position [46, 0]
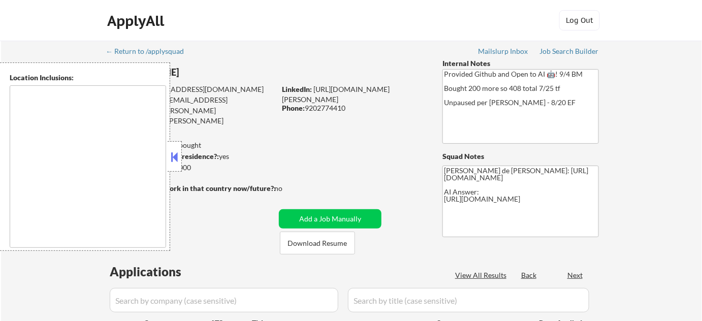
select select ""pending""
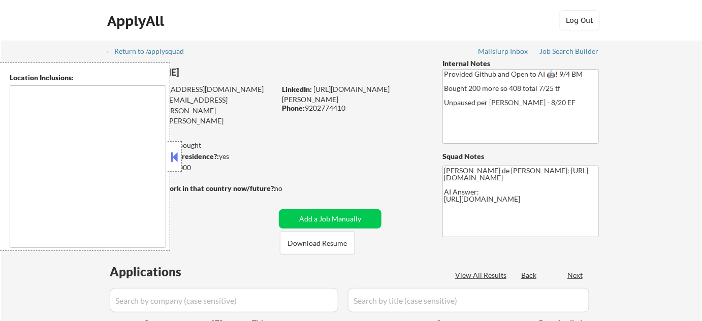
select select ""pending""
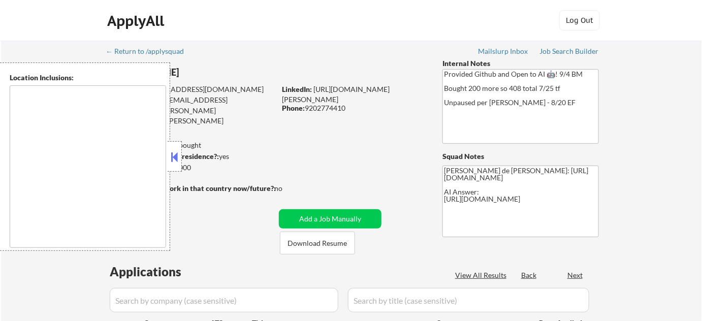
select select ""pending""
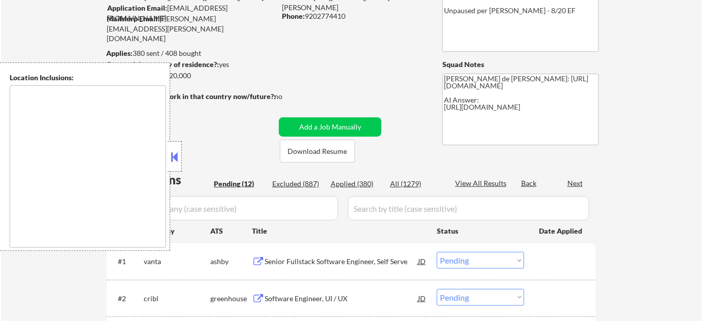
type textarea "[GEOGRAPHIC_DATA], [GEOGRAPHIC_DATA] [GEOGRAPHIC_DATA], [GEOGRAPHIC_DATA], [GEO…"
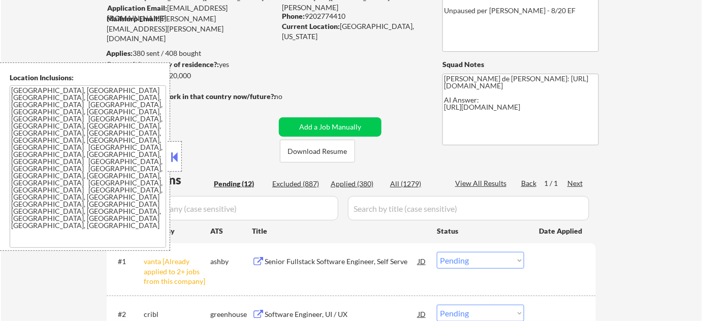
click at [175, 156] on button at bounding box center [174, 156] width 11 height 15
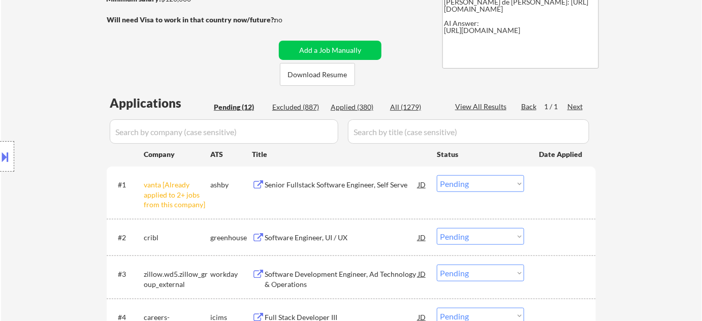
scroll to position [184, 0]
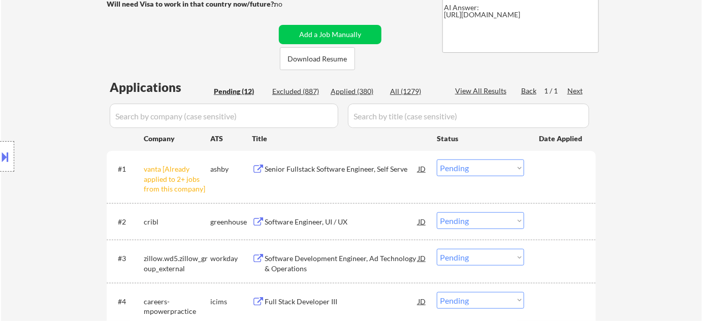
click at [475, 166] on select "Choose an option... Pending Applied Excluded (Questions) Excluded (Expired) Exc…" at bounding box center [480, 167] width 87 height 17
click at [437, 159] on select "Choose an option... Pending Applied Excluded (Questions) Excluded (Expired) Exc…" at bounding box center [480, 167] width 87 height 17
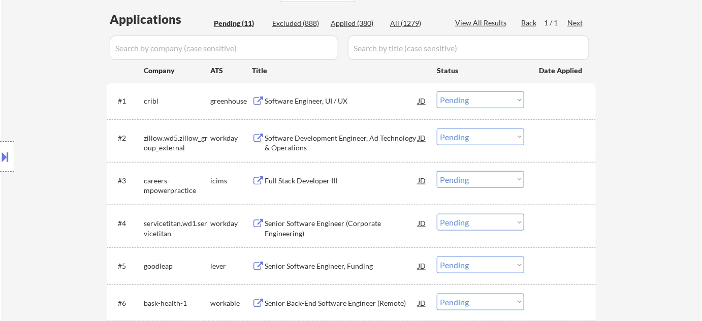
scroll to position [231, 0]
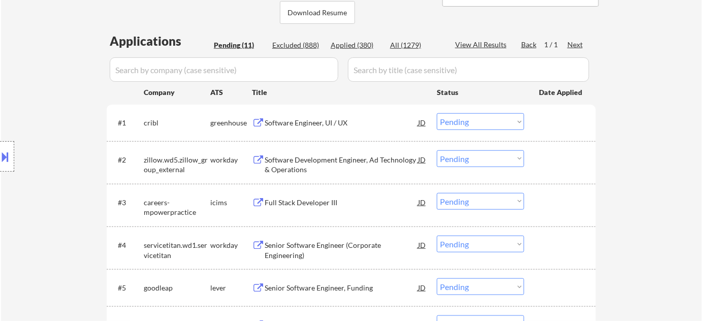
click at [485, 117] on select "Choose an option... Pending Applied Excluded (Questions) Excluded (Expired) Exc…" at bounding box center [480, 121] width 87 height 17
click at [437, 113] on select "Choose an option... Pending Applied Excluded (Questions) Excluded (Expired) Exc…" at bounding box center [480, 121] width 87 height 17
select select ""pending""
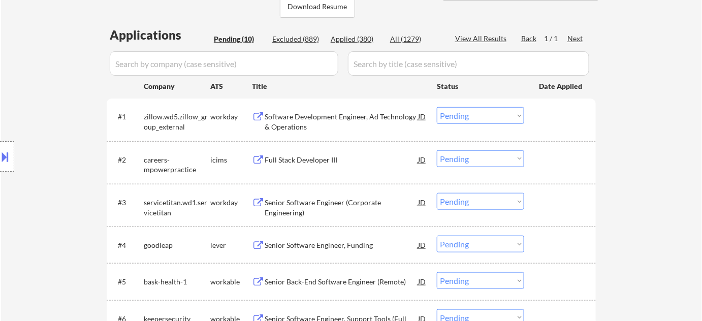
scroll to position [184, 0]
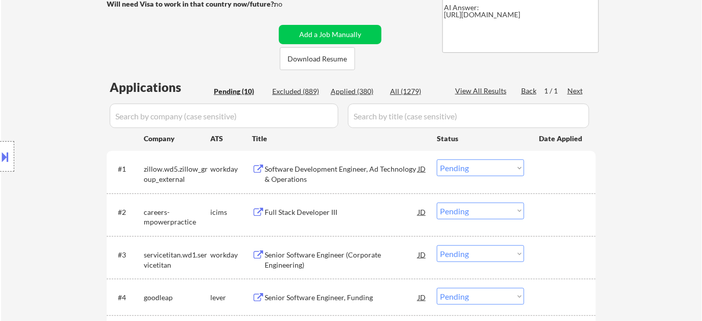
click at [309, 91] on div "Excluded (889)" at bounding box center [297, 91] width 51 height 10
select select ""excluded""
select select ""excluded__bad_match_""
select select ""excluded__expired_""
select select ""excluded__bad_match_""
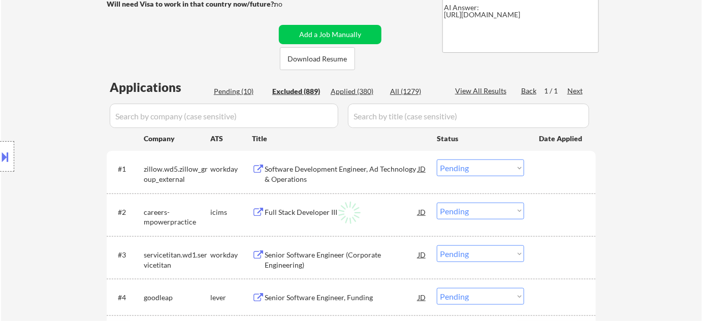
select select ""excluded__bad_match_""
select select ""excluded__expired_""
select select ""excluded__bad_match_""
select select ""excluded__expired_""
select select ""excluded""
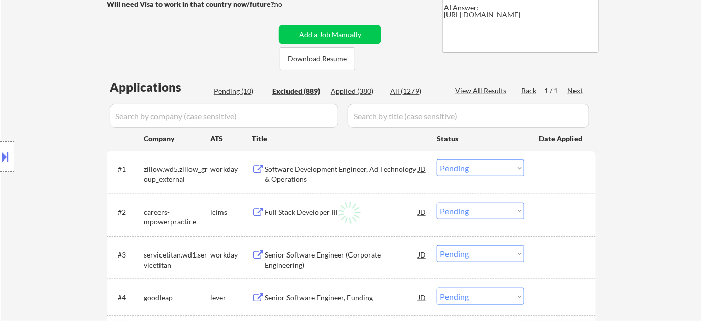
select select ""excluded__bad_match_""
select select ""excluded""
select select ""excluded__bad_match_""
select select ""excluded""
select select ""excluded__location_""
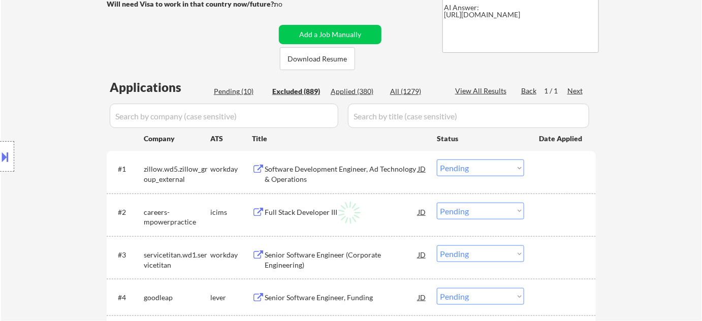
select select ""excluded__location_""
select select ""excluded""
select select ""excluded__location_""
select select ""excluded__expired_""
select select ""excluded__location_""
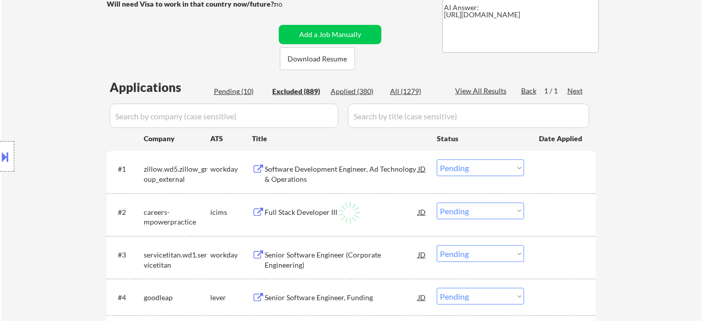
select select ""excluded__location_""
select select ""excluded__expired_""
select select ""excluded""
select select ""excluded__expired_""
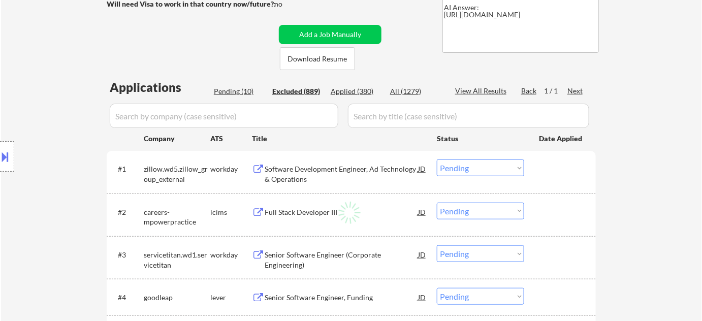
select select ""excluded""
select select ""excluded__location_""
select select ""excluded""
select select ""excluded__expired_""
select select ""excluded__location_""
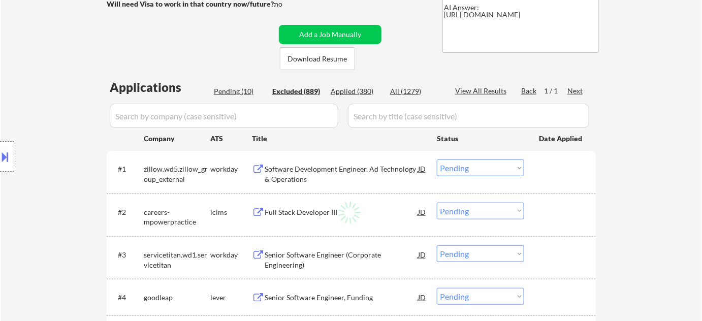
select select ""excluded""
select select ""excluded__bad_match_""
select select ""excluded__location_""
select select ""excluded__expired_""
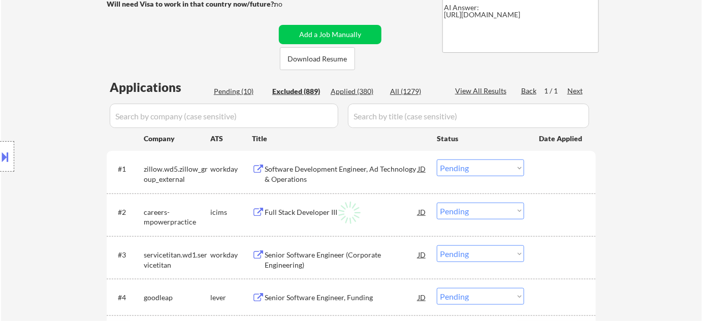
select select ""excluded""
select select ""excluded__expired_""
select select ""excluded""
select select ""excluded__expired_""
select select ""excluded__location_""
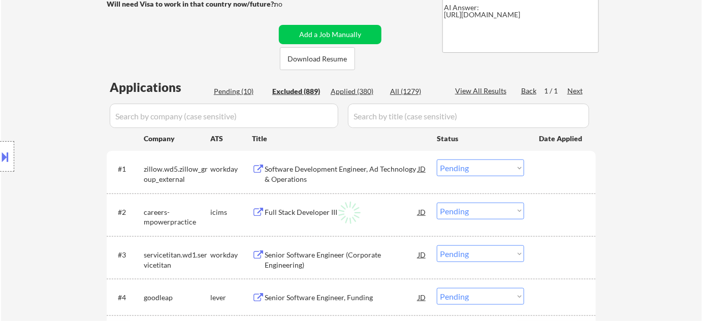
select select ""excluded__location_""
select select ""excluded""
select select ""excluded__expired_""
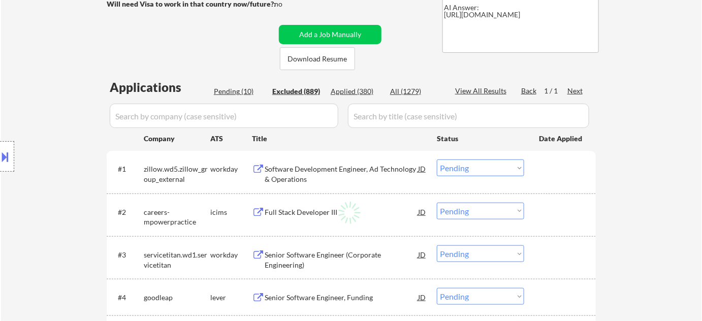
select select ""excluded__expired_""
select select ""excluded""
select select ""excluded__location_""
select select ""excluded__bad_match_""
select select ""excluded__expired_""
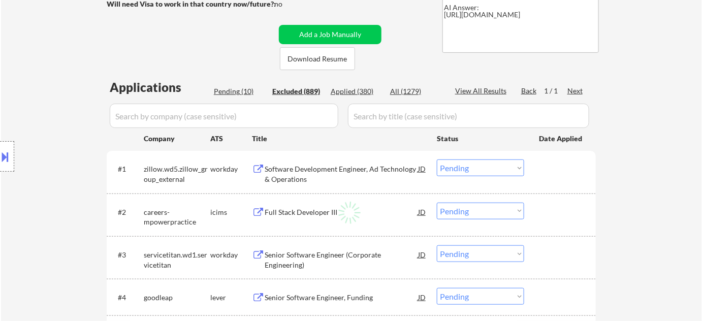
select select ""excluded__other_""
select select ""excluded__expired_""
select select ""excluded""
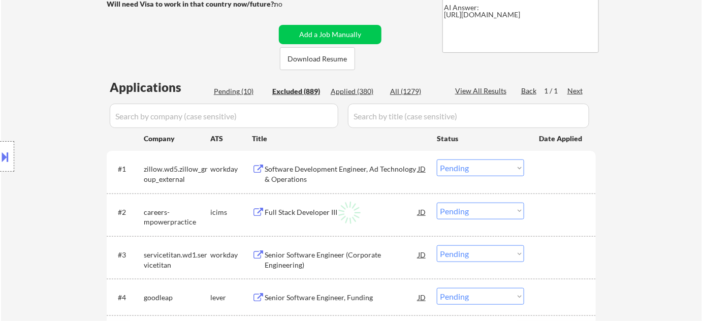
select select ""excluded__location_""
select select ""excluded__expired_""
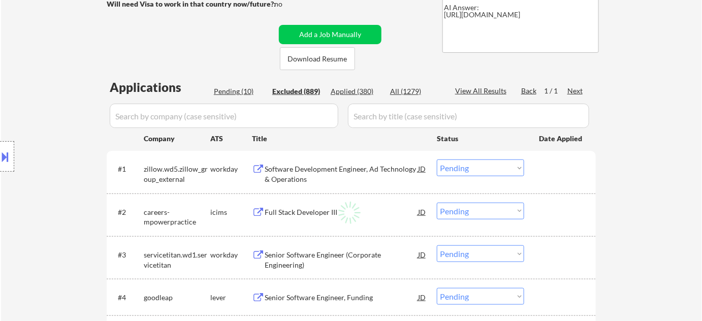
select select ""excluded__expired_""
select select ""excluded__location_""
select select ""excluded__expired_""
select select ""excluded__location_""
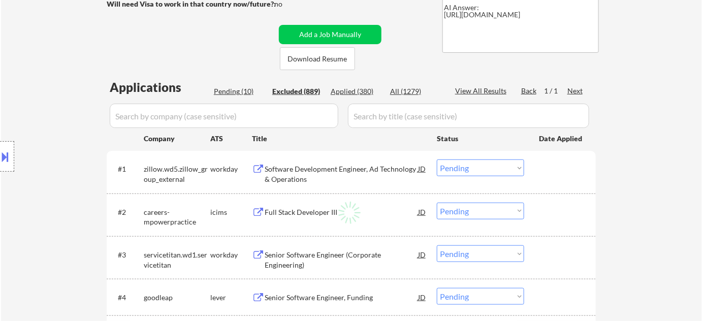
select select ""excluded""
select select ""excluded__expired_""
select select ""excluded__bad_match_""
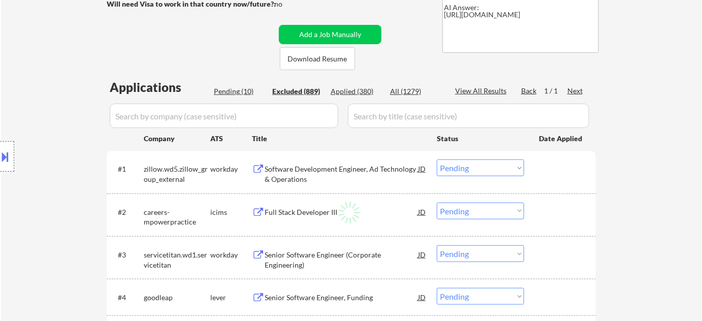
select select ""excluded__location_""
select select ""excluded__expired_""
select select ""excluded__other_""
select select ""excluded__expired_""
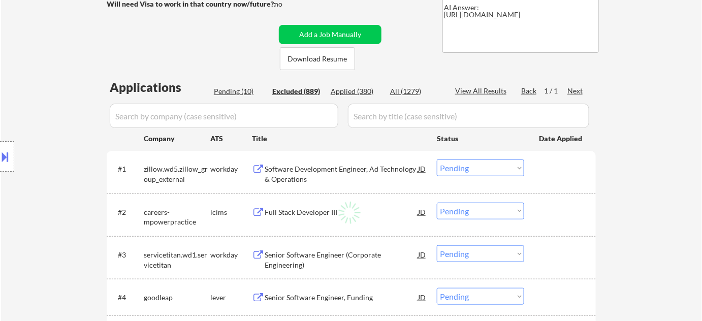
select select ""excluded""
select select ""excluded__location_""
select select ""excluded""
select select ""excluded__location_""
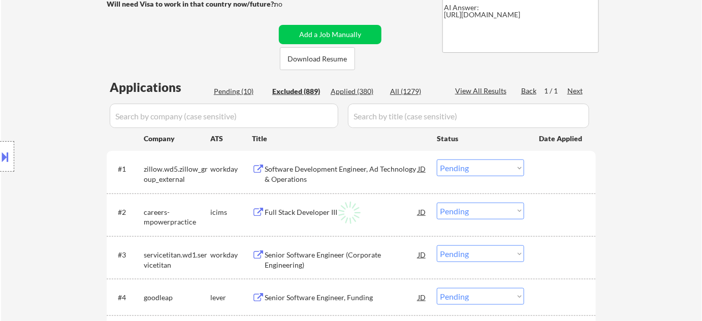
select select ""excluded""
select select ""excluded__location_""
select select ""excluded""
select select ""excluded__other_""
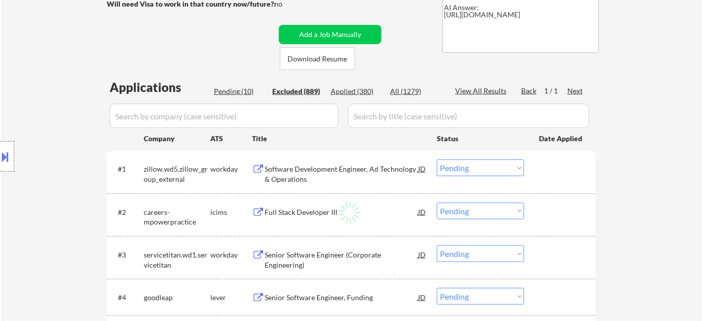
select select ""excluded__bad_match_""
select select ""excluded__other_""
select select ""excluded__location_""
select select ""excluded""
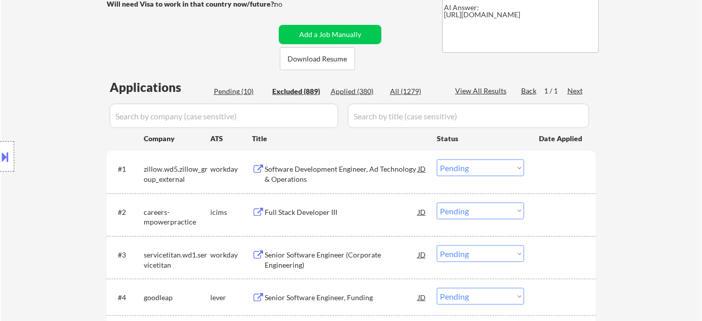
select select ""excluded""
select select ""excluded__expired_""
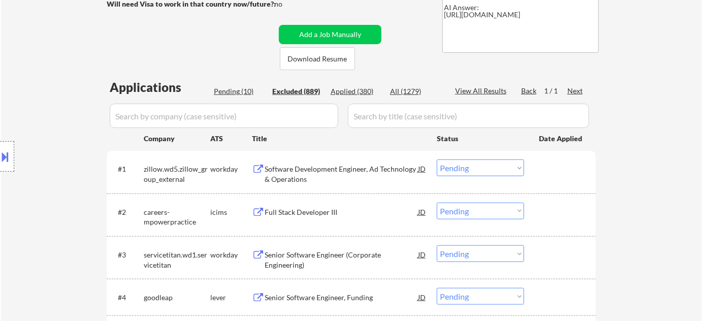
select select ""excluded__bad_match_""
select select ""excluded__expired_""
select select ""excluded__location_""
select select ""excluded""
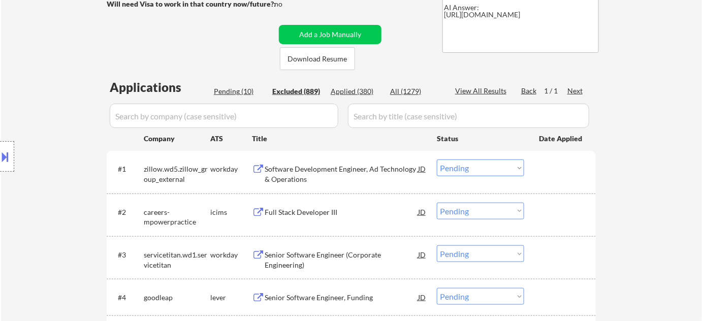
select select ""excluded__location_""
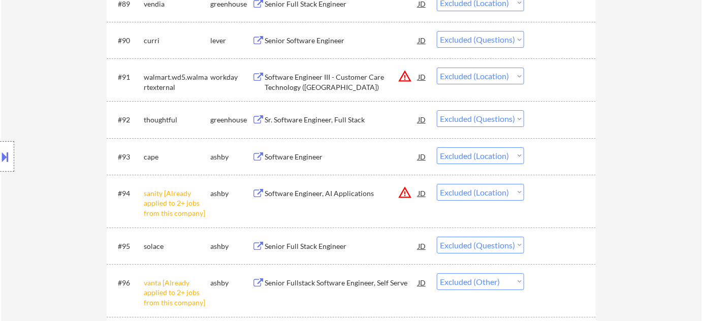
scroll to position [3648, 0]
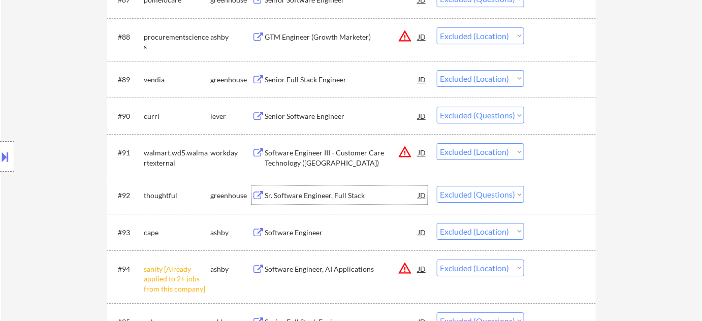
click at [306, 196] on div "Sr. Software Engineer, Full Stack" at bounding box center [341, 195] width 153 height 10
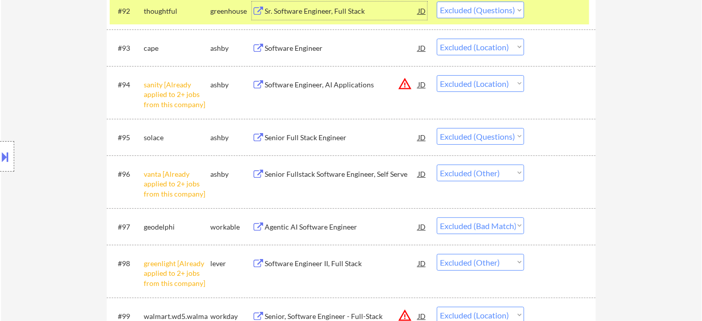
scroll to position [3833, 0]
click at [316, 137] on div "Senior Full Stack Engineer" at bounding box center [341, 137] width 153 height 10
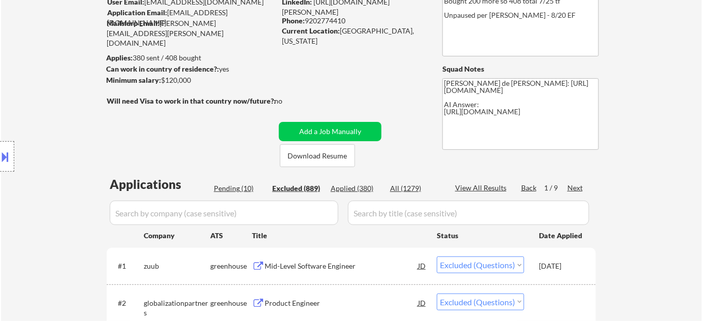
scroll to position [41, 0]
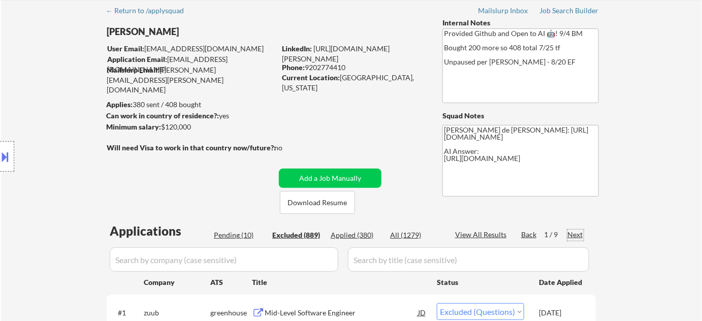
click at [577, 236] on div "Next" at bounding box center [575, 235] width 16 height 10
select select ""excluded__expired_""
select select ""excluded__location_""
select select ""excluded__expired_""
select select ""excluded""
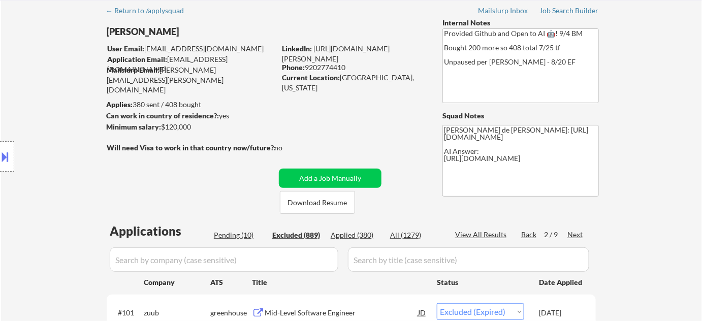
select select ""excluded__location_""
select select ""excluded""
select select ""excluded__location_""
select select ""excluded__expired_""
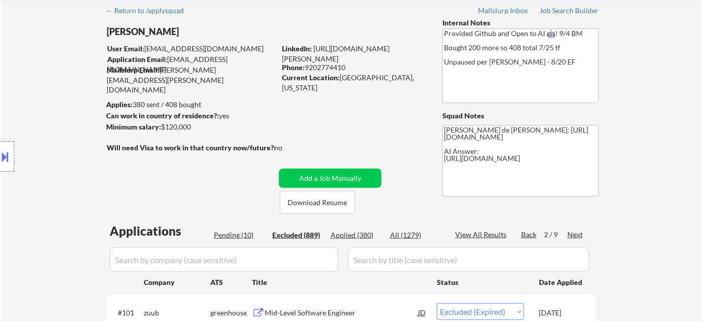
select select ""excluded__bad_match_""
select select ""excluded__location_""
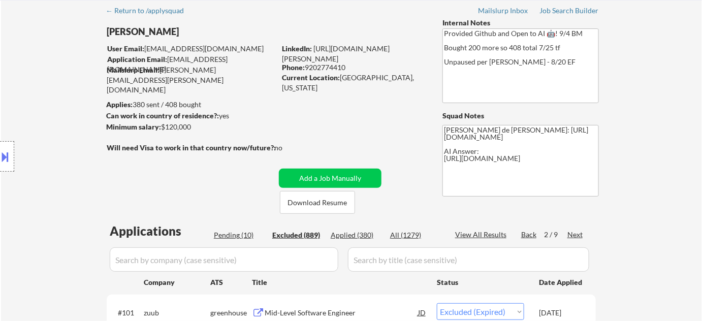
select select ""excluded""
select select ""excluded__location_""
select select ""excluded""
select select ""excluded__location_""
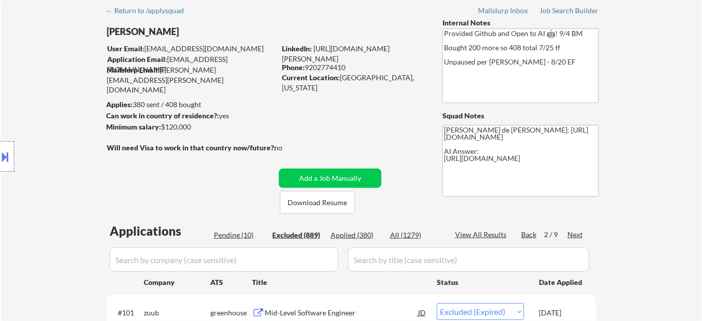
select select ""excluded__bad_match_""
select select ""excluded""
select select ""excluded__bad_match_""
select select ""excluded__expired_""
select select ""excluded""
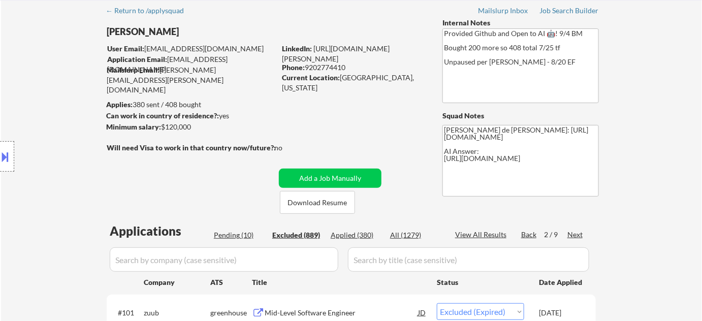
select select ""excluded__bad_match_""
select select ""excluded__location_""
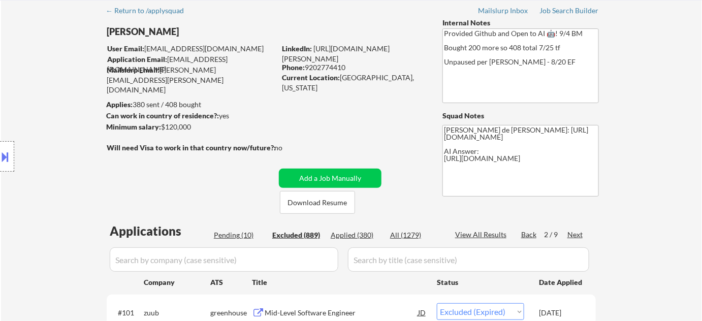
select select ""excluded__expired_""
select select ""excluded""
select select ""excluded__expired_""
select select ""excluded__bad_match_""
select select ""excluded__other_""
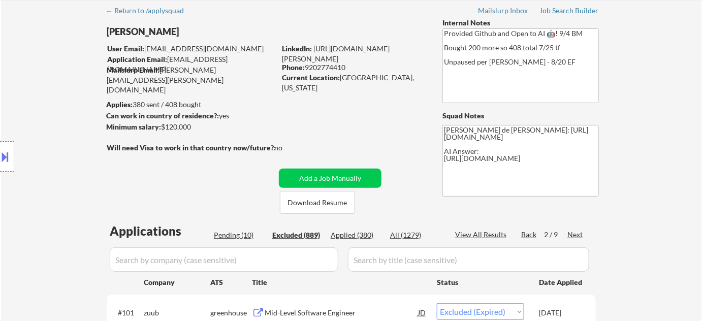
select select ""excluded__location_""
select select ""excluded__expired_""
select select ""excluded__location_""
select select ""excluded__bad_match_""
select select ""excluded""
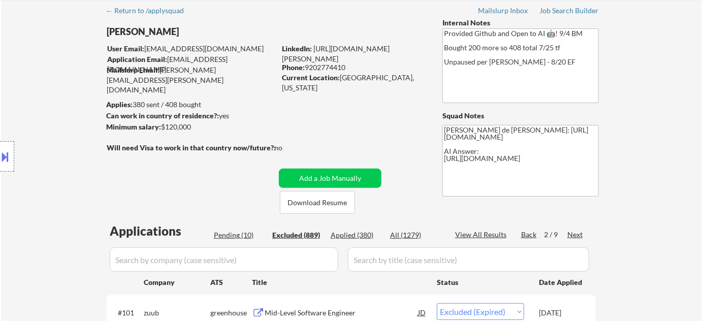
select select ""excluded__bad_match_""
select select ""excluded""
select select ""excluded__other_""
select select ""excluded__bad_match_""
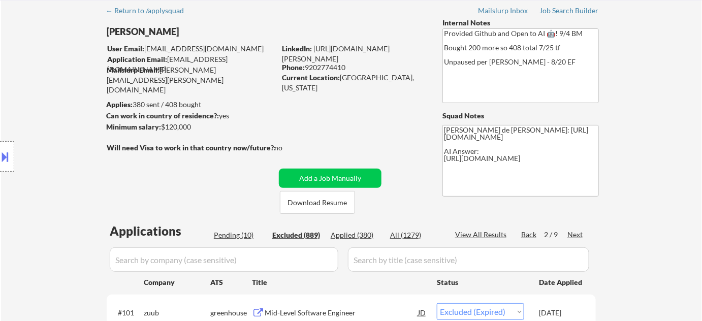
select select ""excluded__bad_match_""
select select ""excluded__other_""
select select ""excluded__bad_match_""
select select ""excluded__expired_""
select select ""excluded__bad_match_""
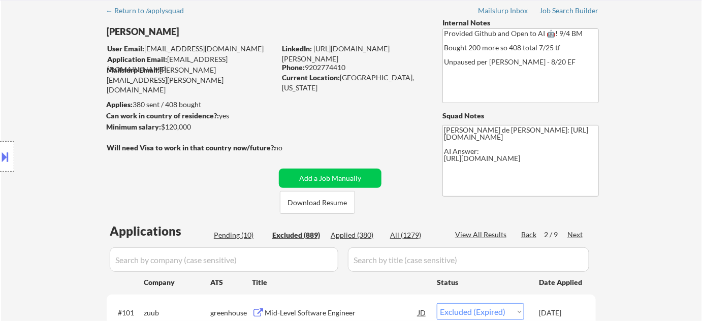
select select ""excluded__location_""
select select ""excluded__expired_""
select select ""excluded__bad_match_""
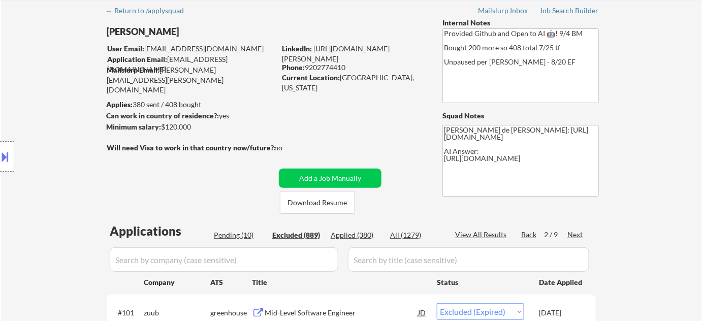
select select ""excluded__location_""
select select ""excluded__expired_""
select select ""excluded""
select select ""excluded__location_""
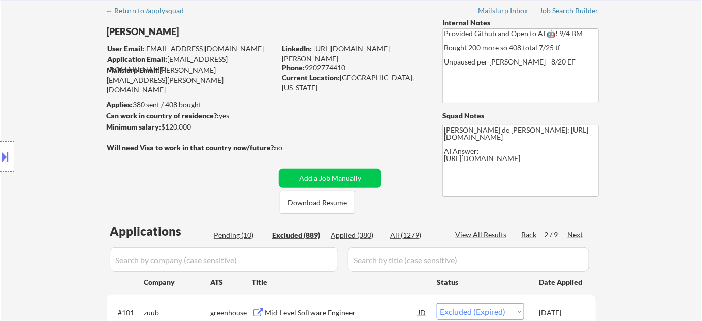
select select ""excluded""
select select ""excluded__location_""
select select ""excluded__bad_match_""
select select ""excluded""
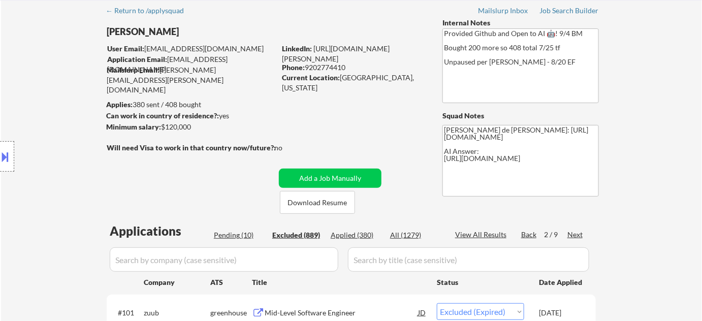
select select ""excluded""
select select ""excluded__other_""
select select ""excluded""
select select ""excluded__location_""
select select ""excluded""
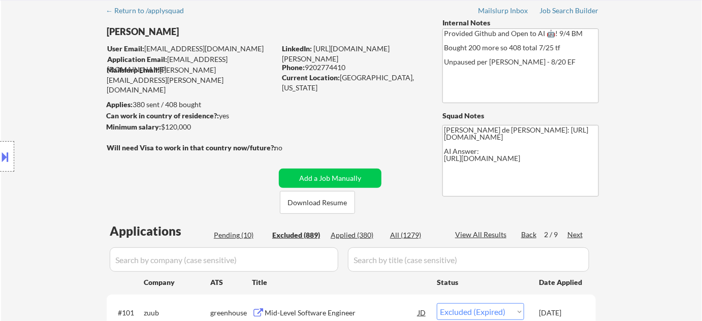
select select ""excluded__location_""
select select ""excluded""
select select ""excluded__bad_match_""
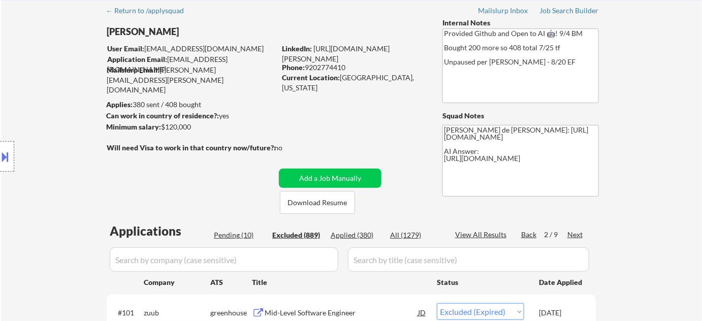
select select ""excluded""
select select ""excluded__bad_match_""
select select ""excluded""
select select ""excluded__bad_match_""
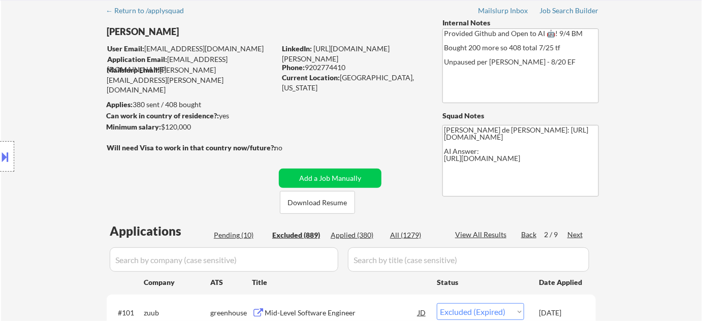
select select ""excluded__expired_""
select select ""excluded__bad_match_""
select select ""excluded__other_""
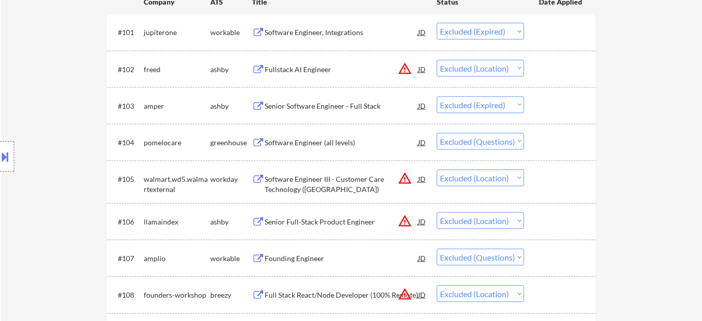
scroll to position [364, 0]
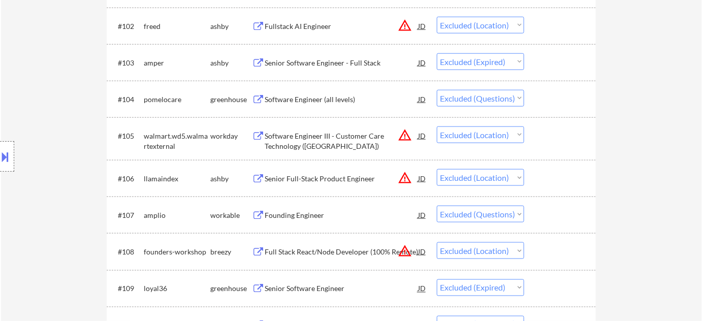
click at [314, 216] on div "Founding Engineer" at bounding box center [341, 215] width 153 height 10
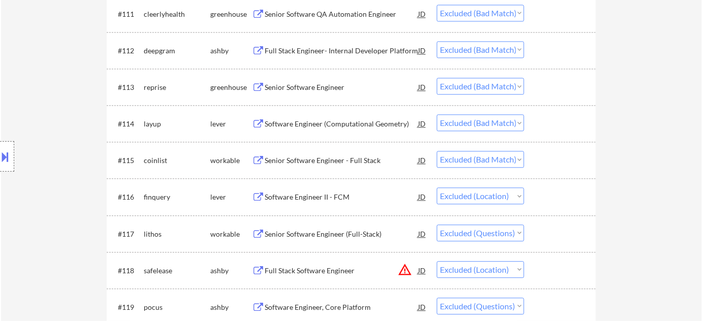
scroll to position [733, 0]
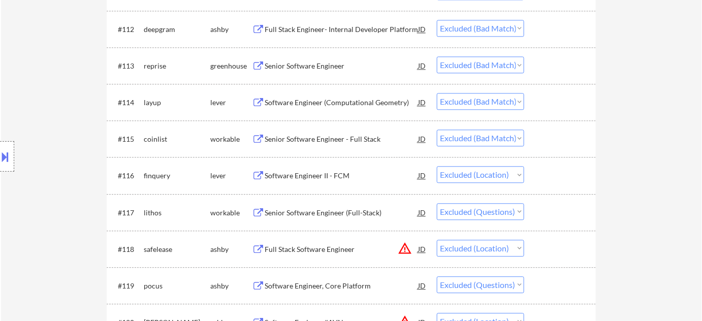
click at [323, 212] on div "Senior Software Engineer (Full-Stack)" at bounding box center [341, 213] width 153 height 10
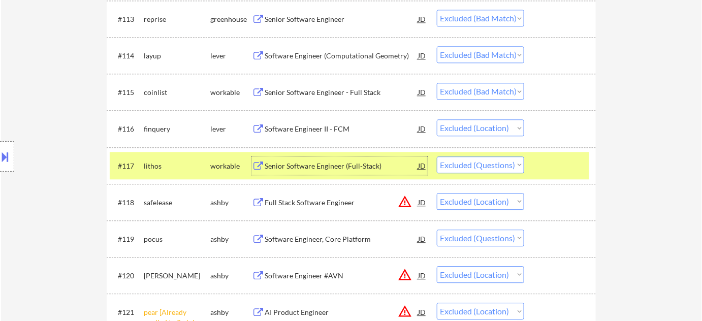
scroll to position [826, 0]
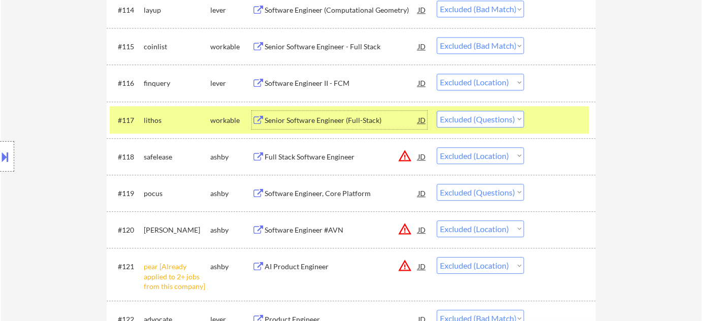
click at [332, 194] on div "Software Engineer, Core Platform" at bounding box center [341, 193] width 153 height 10
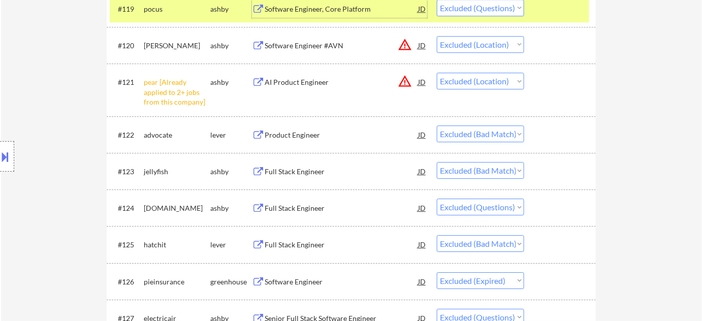
scroll to position [1010, 0]
click at [307, 206] on div "Full Stack Engineer" at bounding box center [341, 208] width 153 height 10
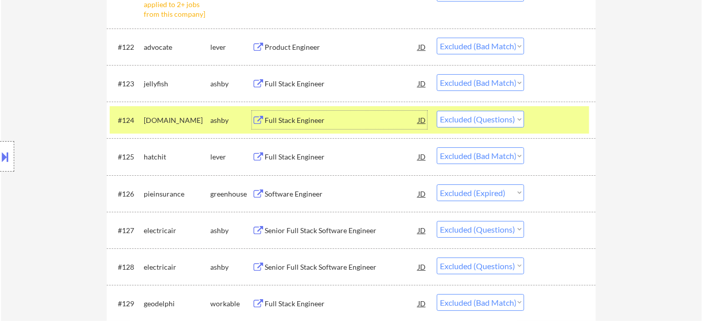
scroll to position [1102, 0]
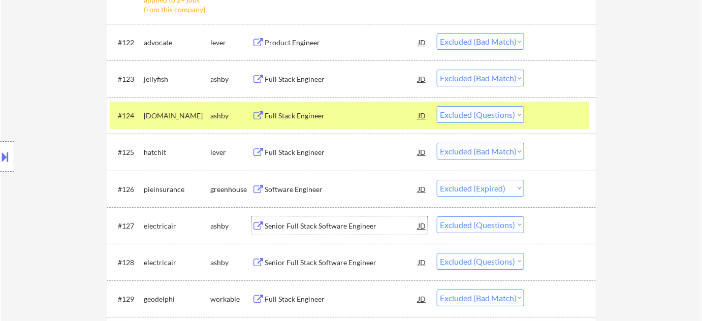
click at [309, 221] on div "Senior Full Stack Software Engineer" at bounding box center [341, 226] width 153 height 10
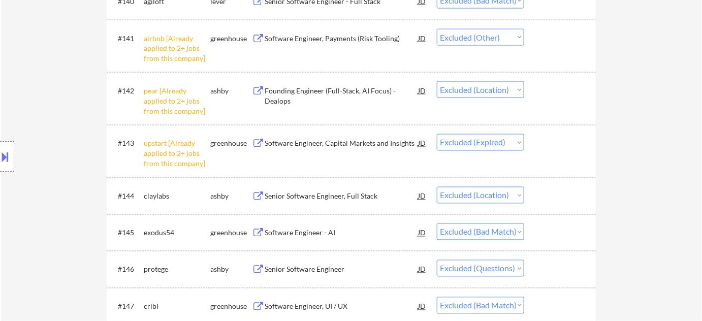
scroll to position [1841, 0]
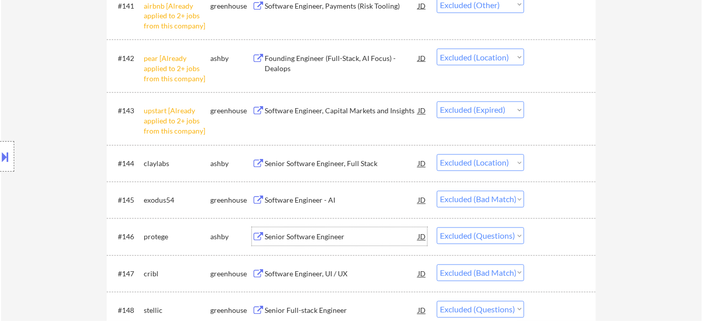
click at [323, 235] on div "Senior Software Engineer" at bounding box center [341, 237] width 153 height 10
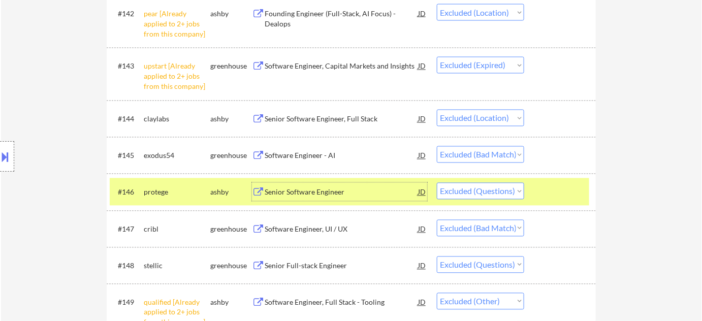
scroll to position [1887, 0]
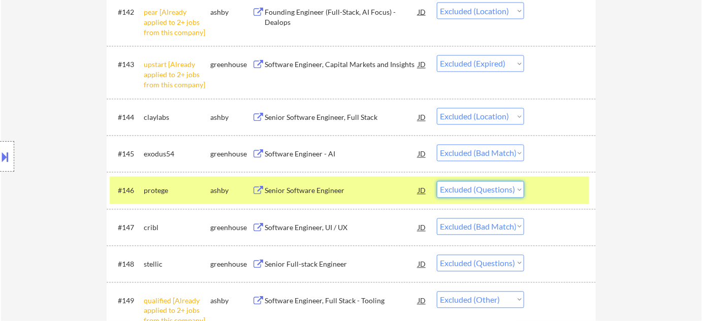
click at [468, 185] on select "Choose an option... Pending Applied Excluded (Questions) Excluded (Expired) Exc…" at bounding box center [480, 189] width 87 height 17
click at [437, 181] on select "Choose an option... Pending Applied Excluded (Questions) Excluded (Expired) Exc…" at bounding box center [480, 189] width 87 height 17
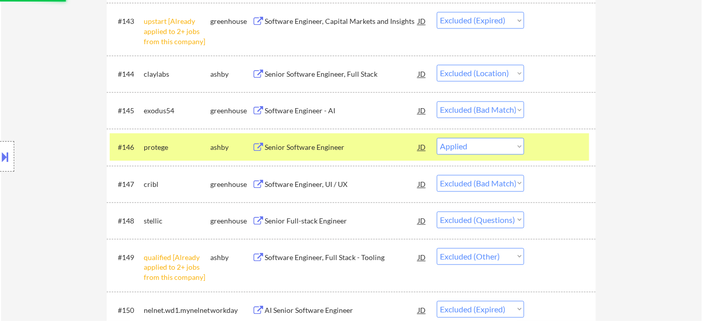
scroll to position [1934, 0]
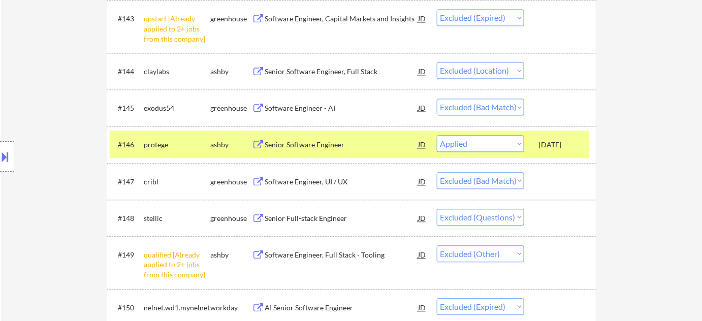
select select ""excluded__bad_match_""
select select ""excluded""
select select ""excluded__other_""
select select ""excluded__expired_""
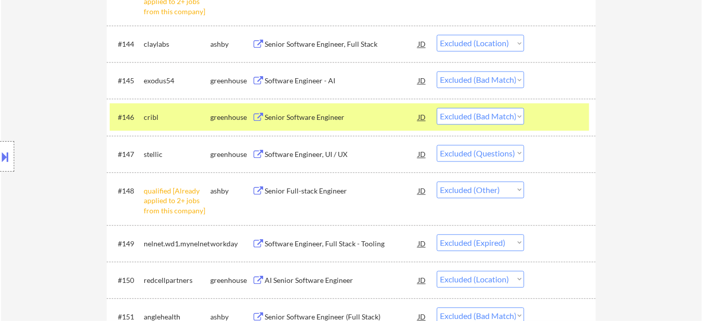
scroll to position [1979, 0]
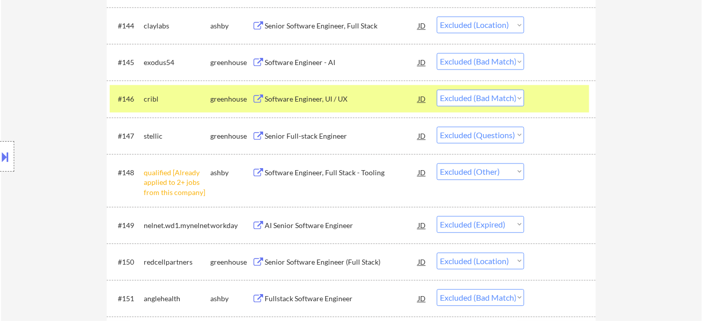
click at [319, 134] on div "Senior Full-stack Engineer" at bounding box center [341, 136] width 153 height 10
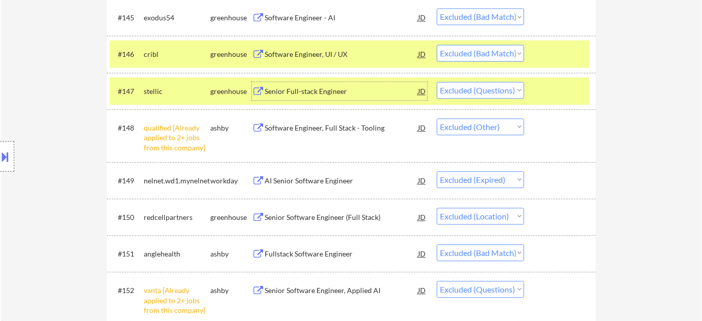
scroll to position [2025, 0]
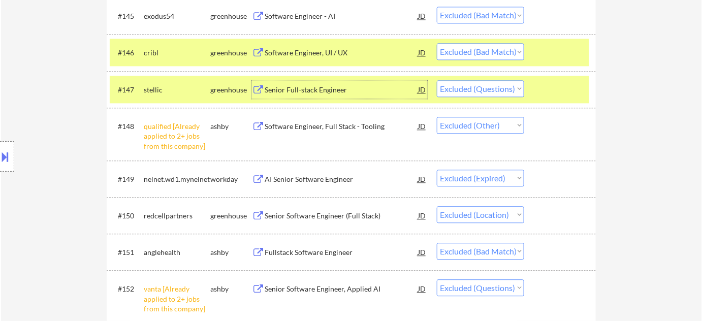
click at [466, 91] on select "Choose an option... Pending Applied Excluded (Questions) Excluded (Expired) Exc…" at bounding box center [480, 88] width 87 height 17
click at [437, 80] on select "Choose an option... Pending Applied Excluded (Questions) Excluded (Expired) Exc…" at bounding box center [480, 88] width 87 height 17
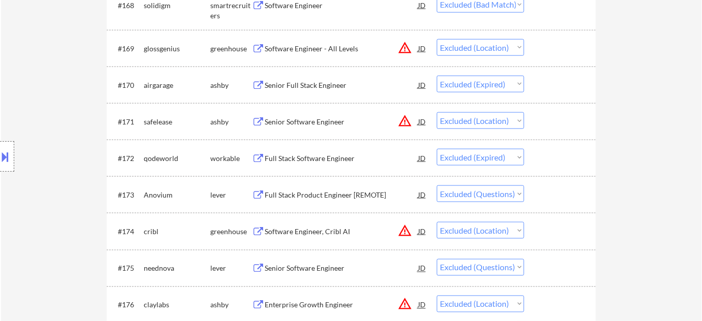
scroll to position [3041, 0]
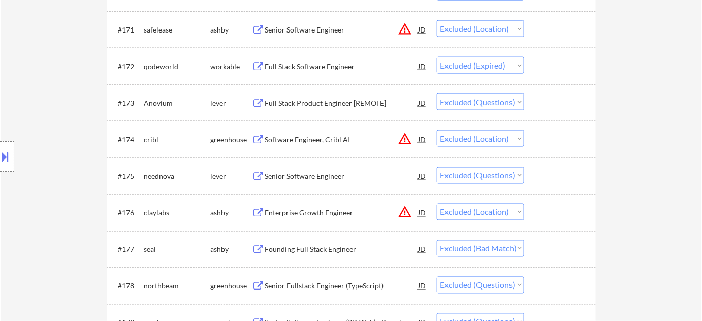
click at [319, 183] on div "Senior Software Engineer" at bounding box center [341, 176] width 153 height 18
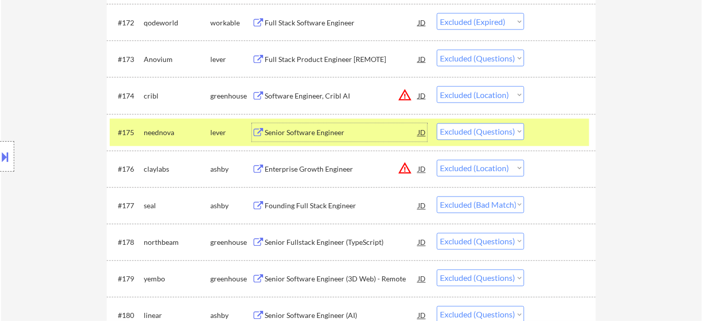
scroll to position [3180, 0]
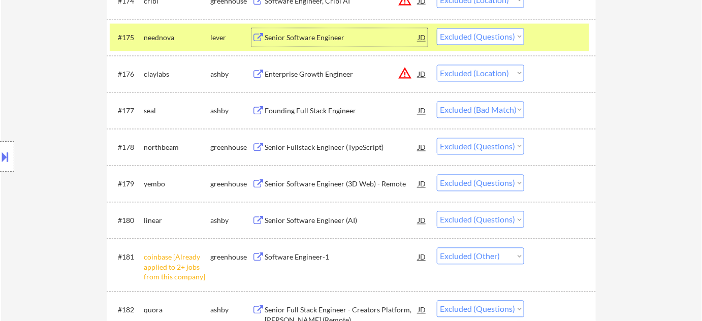
click at [320, 218] on div "Senior Software Engineer (AI)" at bounding box center [341, 221] width 153 height 10
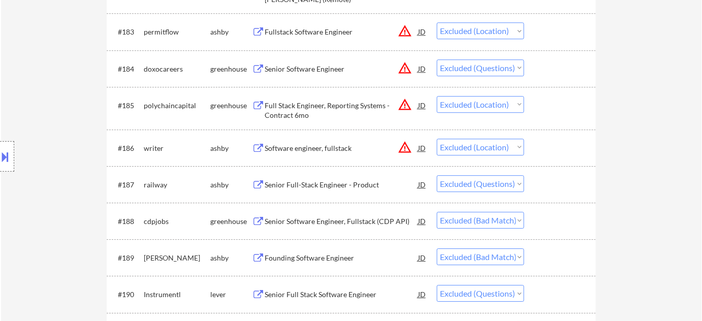
scroll to position [3503, 0]
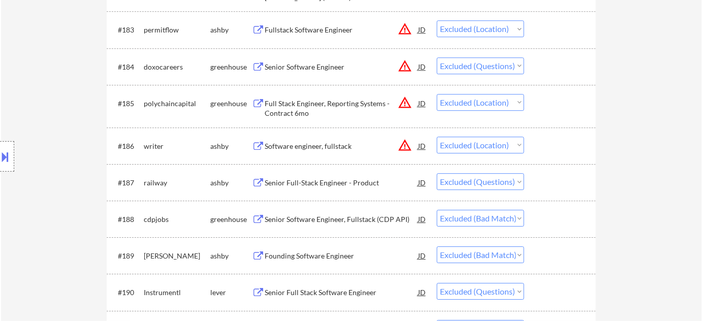
click at [336, 178] on div "Senior Full-Stack Engineer - Product" at bounding box center [341, 183] width 153 height 10
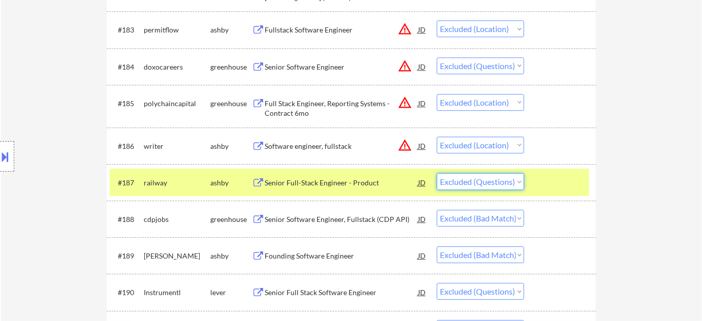
drag, startPoint x: 477, startPoint y: 181, endPoint x: 474, endPoint y: 187, distance: 7.1
click at [477, 181] on select "Choose an option... Pending Applied Excluded (Questions) Excluded (Expired) Exc…" at bounding box center [480, 181] width 87 height 17
click at [437, 173] on select "Choose an option... Pending Applied Excluded (Questions) Excluded (Expired) Exc…" at bounding box center [480, 181] width 87 height 17
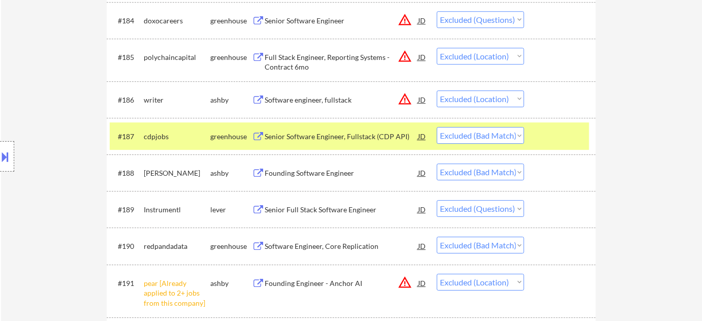
scroll to position [3595, 0]
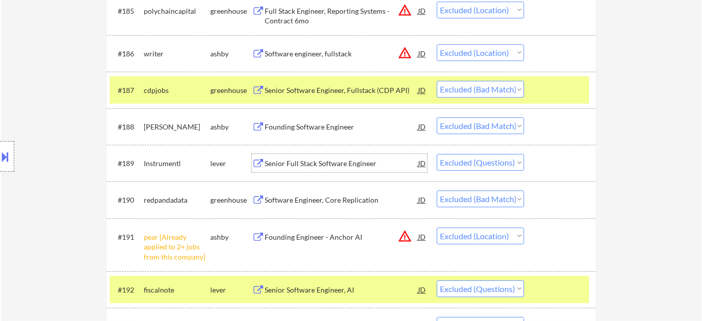
click at [352, 166] on div "Senior Full Stack Software Engineer" at bounding box center [341, 163] width 153 height 10
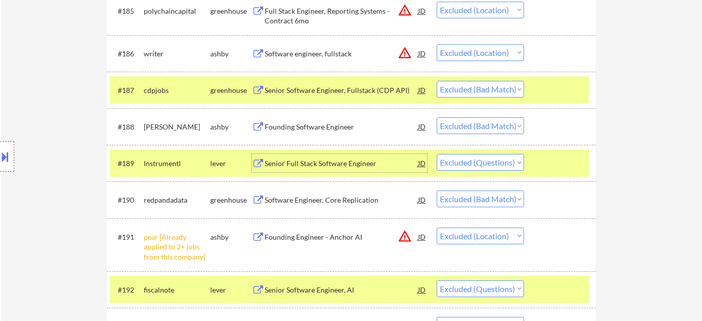
click at [454, 157] on select "Choose an option... Pending Applied Excluded (Questions) Excluded (Expired) Exc…" at bounding box center [480, 162] width 87 height 17
click at [437, 154] on select "Choose an option... Pending Applied Excluded (Questions) Excluded (Expired) Exc…" at bounding box center [480, 162] width 87 height 17
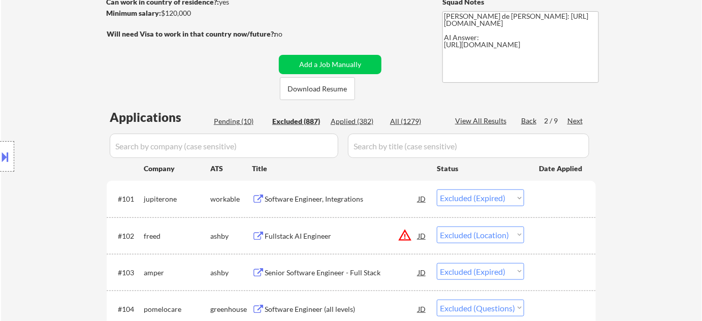
scroll to position [137, 0]
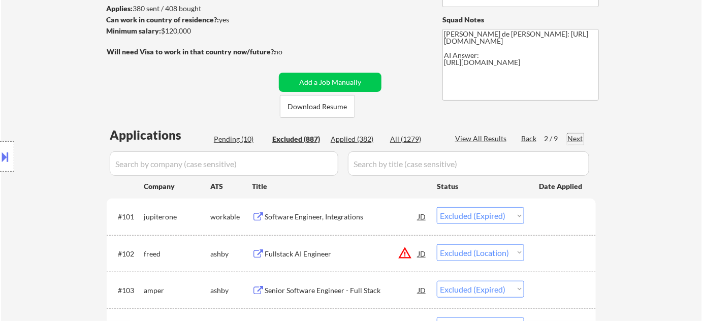
click at [574, 140] on div "Next" at bounding box center [575, 139] width 16 height 10
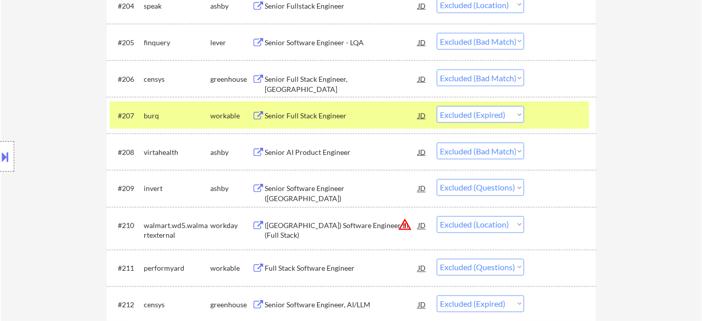
scroll to position [460, 0]
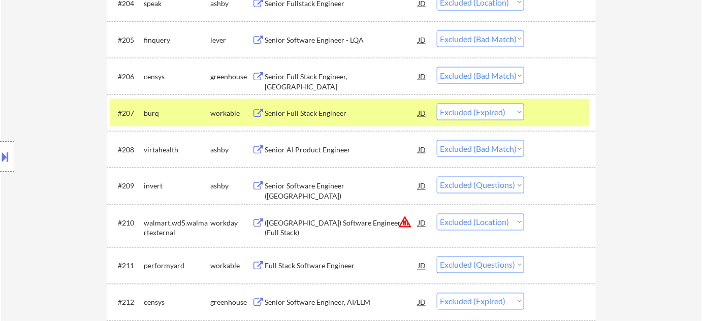
click at [348, 181] on div "Senior Software Engineer ([GEOGRAPHIC_DATA])" at bounding box center [341, 186] width 153 height 18
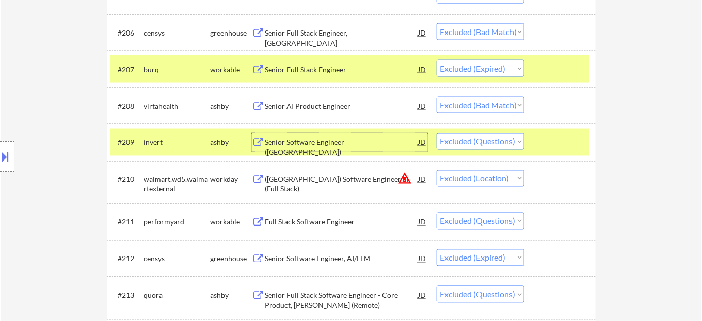
scroll to position [506, 0]
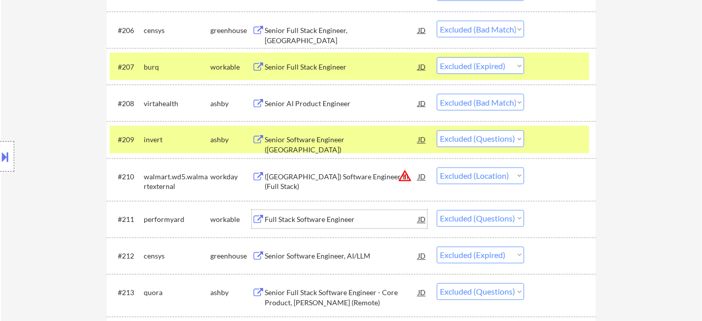
click at [332, 220] on div "Full Stack Software Engineer" at bounding box center [341, 220] width 153 height 10
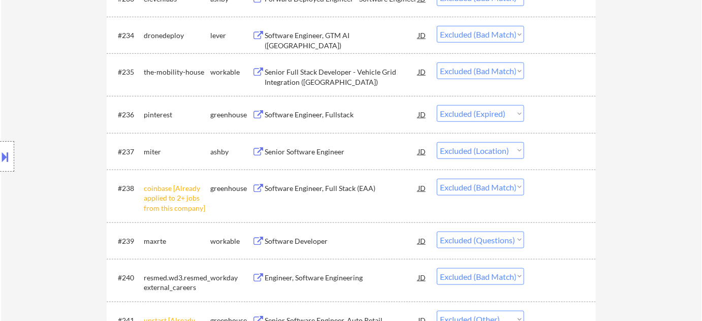
scroll to position [1568, 0]
click at [318, 241] on div "Software Developer" at bounding box center [341, 241] width 153 height 10
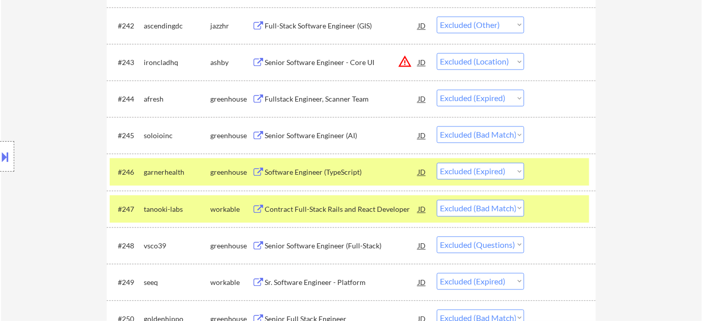
scroll to position [1937, 0]
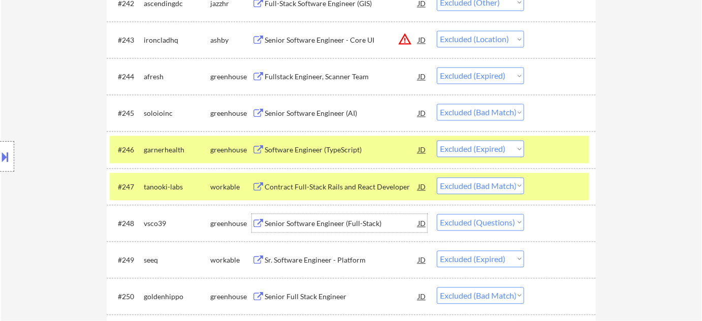
click at [341, 218] on div "Senior Software Engineer (Full-Stack)" at bounding box center [341, 223] width 153 height 10
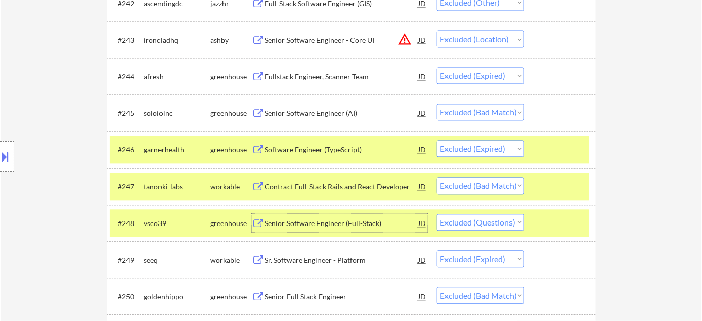
click at [492, 221] on select "Choose an option... Pending Applied Excluded (Questions) Excluded (Expired) Exc…" at bounding box center [480, 222] width 87 height 17
click at [437, 214] on select "Choose an option... Pending Applied Excluded (Questions) Excluded (Expired) Exc…" at bounding box center [480, 222] width 87 height 17
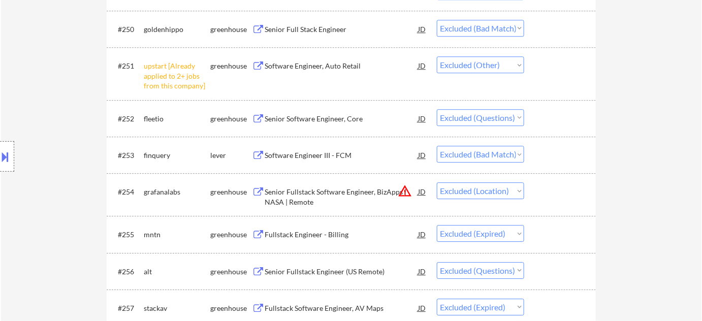
scroll to position [2214, 0]
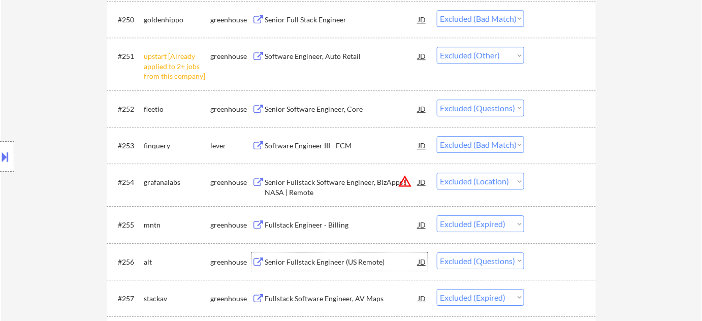
click at [326, 263] on div "Senior Fullstack Engineer (US Remote)" at bounding box center [341, 262] width 153 height 10
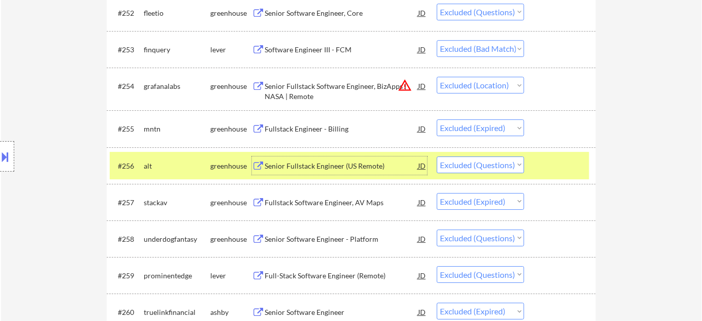
scroll to position [2352, 0]
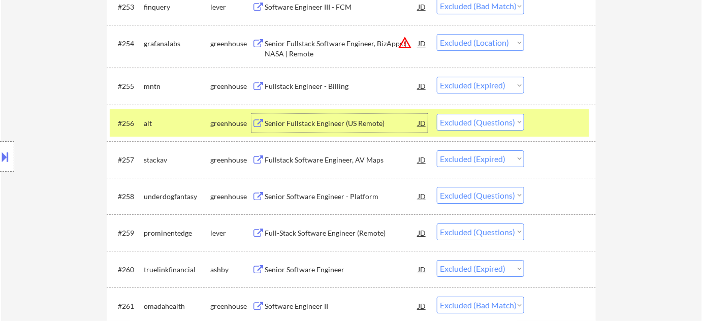
click at [310, 230] on div "Full-Stack Software Engineer (Remote)" at bounding box center [341, 233] width 153 height 10
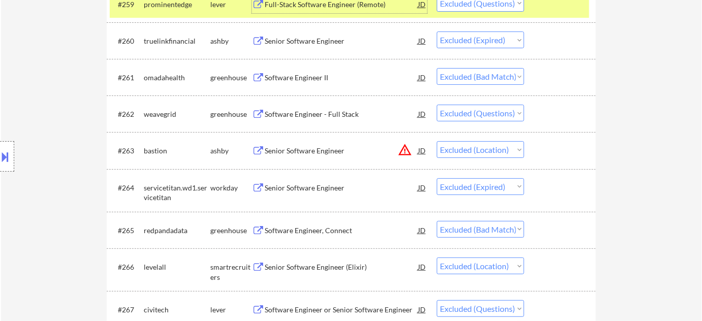
scroll to position [2584, 0]
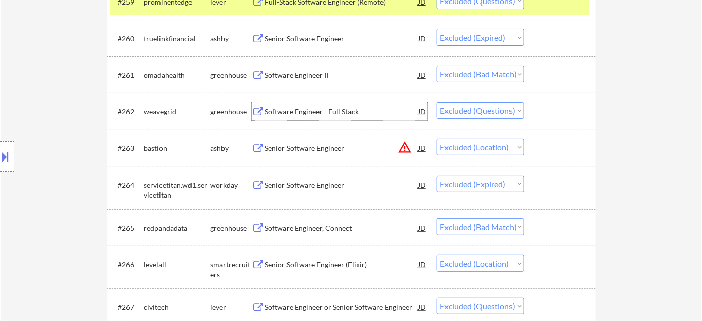
click at [321, 114] on div "Software Engineer - Full Stack" at bounding box center [341, 112] width 153 height 10
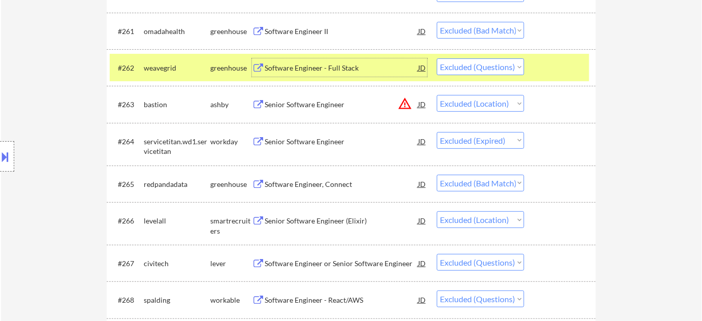
scroll to position [2629, 0]
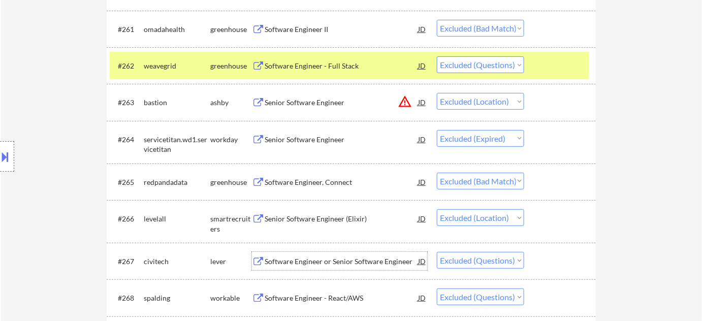
click at [362, 263] on div "Software Engineer or Senior Software Engineer" at bounding box center [341, 261] width 153 height 10
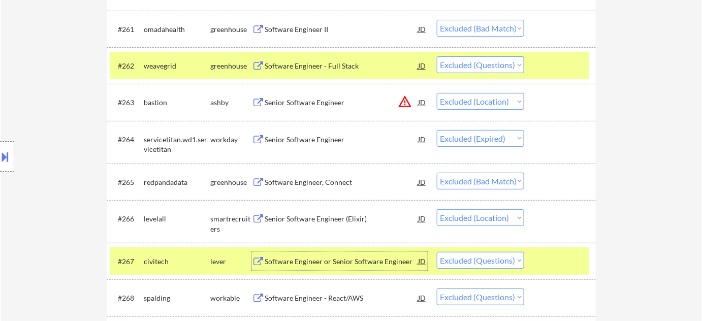
drag, startPoint x: 505, startPoint y: 258, endPoint x: 505, endPoint y: 252, distance: 5.6
click at [505, 258] on select "Choose an option... Pending Applied Excluded (Questions) Excluded (Expired) Exc…" at bounding box center [480, 260] width 87 height 17
click at [437, 252] on select "Choose an option... Pending Applied Excluded (Questions) Excluded (Expired) Exc…" at bounding box center [480, 260] width 87 height 17
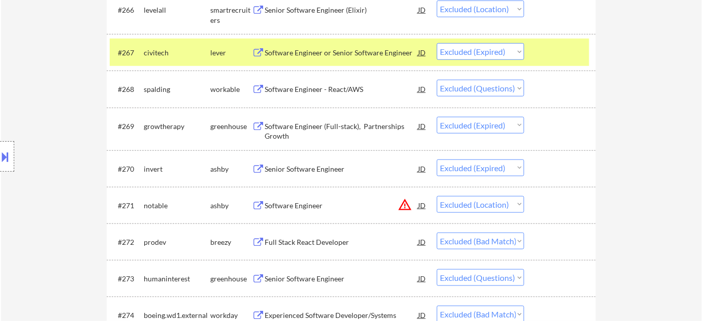
scroll to position [2860, 0]
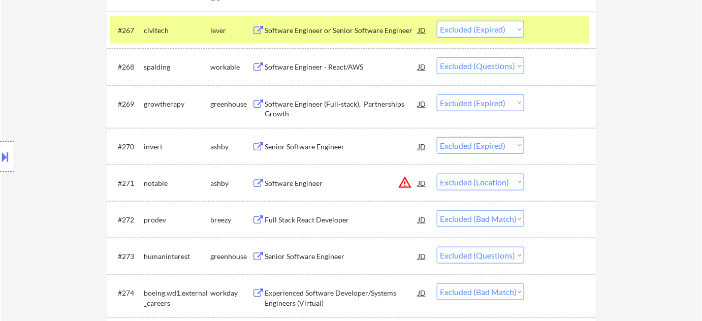
click at [327, 257] on div "Senior Software Engineer" at bounding box center [341, 256] width 153 height 10
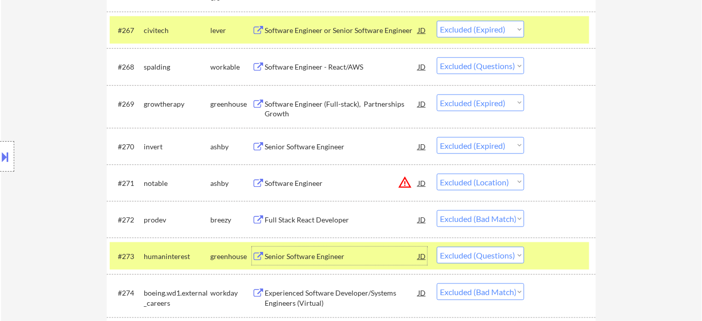
scroll to position [0, 0]
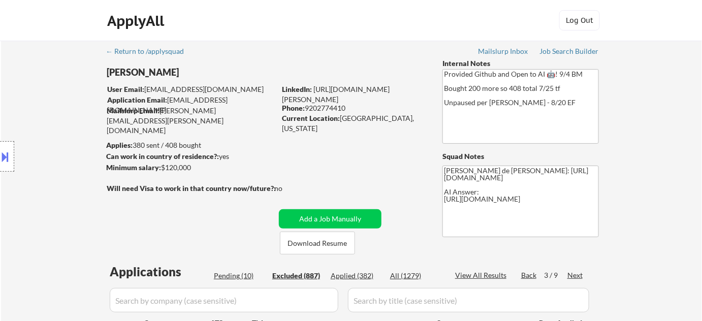
drag, startPoint x: 106, startPoint y: 67, endPoint x: 147, endPoint y: 70, distance: 41.2
click at [143, 71] on div "Location Inclusions: [GEOGRAPHIC_DATA], [GEOGRAPHIC_DATA] [GEOGRAPHIC_DATA], [G…" at bounding box center [91, 156] width 182 height 188
drag, startPoint x: 159, startPoint y: 72, endPoint x: 107, endPoint y: 64, distance: 53.4
click at [107, 64] on div "Location Inclusions: [GEOGRAPHIC_DATA], [GEOGRAPHIC_DATA] [GEOGRAPHIC_DATA], [G…" at bounding box center [91, 156] width 182 height 188
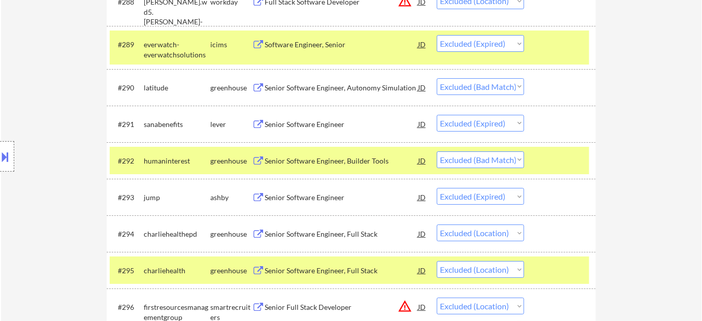
scroll to position [2956, 0]
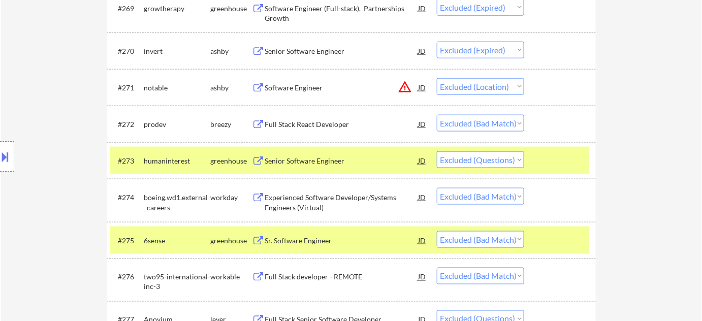
click at [461, 156] on select "Choose an option... Pending Applied Excluded (Questions) Excluded (Expired) Exc…" at bounding box center [480, 159] width 87 height 17
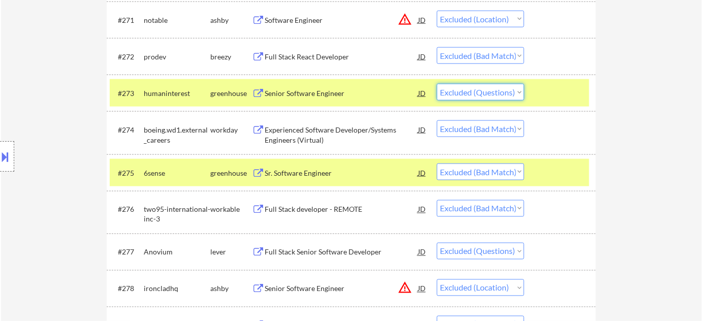
scroll to position [3001, 0]
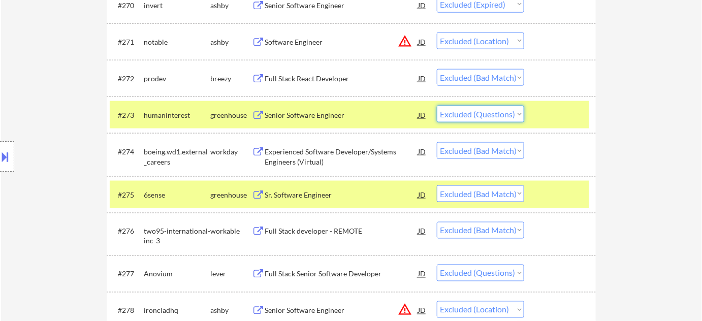
click at [499, 116] on select "Choose an option... Pending Applied Excluded (Questions) Excluded (Expired) Exc…" at bounding box center [480, 114] width 87 height 17
click at [320, 107] on div "Senior Software Engineer" at bounding box center [341, 115] width 153 height 18
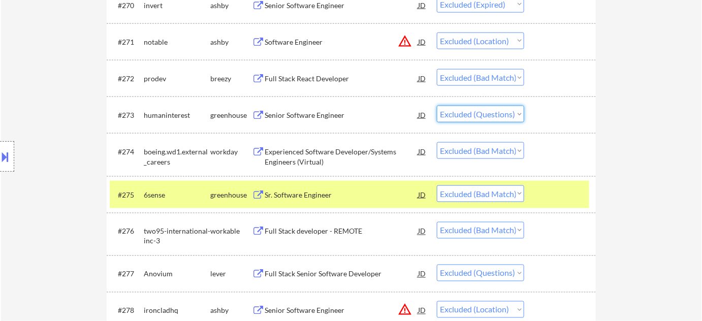
click at [494, 115] on select "Choose an option... Pending Applied Excluded (Questions) Excluded (Expired) Exc…" at bounding box center [480, 114] width 87 height 17
click at [437, 106] on select "Choose an option... Pending Applied Excluded (Questions) Excluded (Expired) Exc…" at bounding box center [480, 114] width 87 height 17
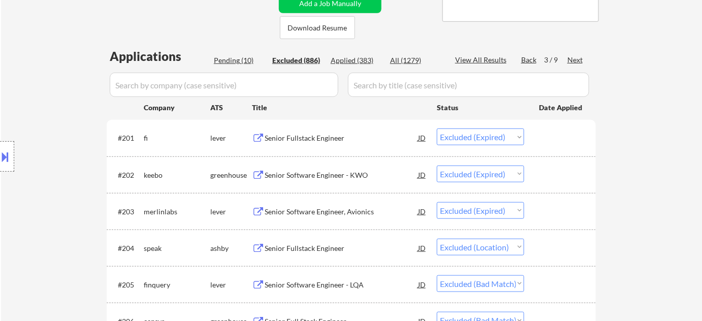
scroll to position [186, 0]
